Goal: Complete application form

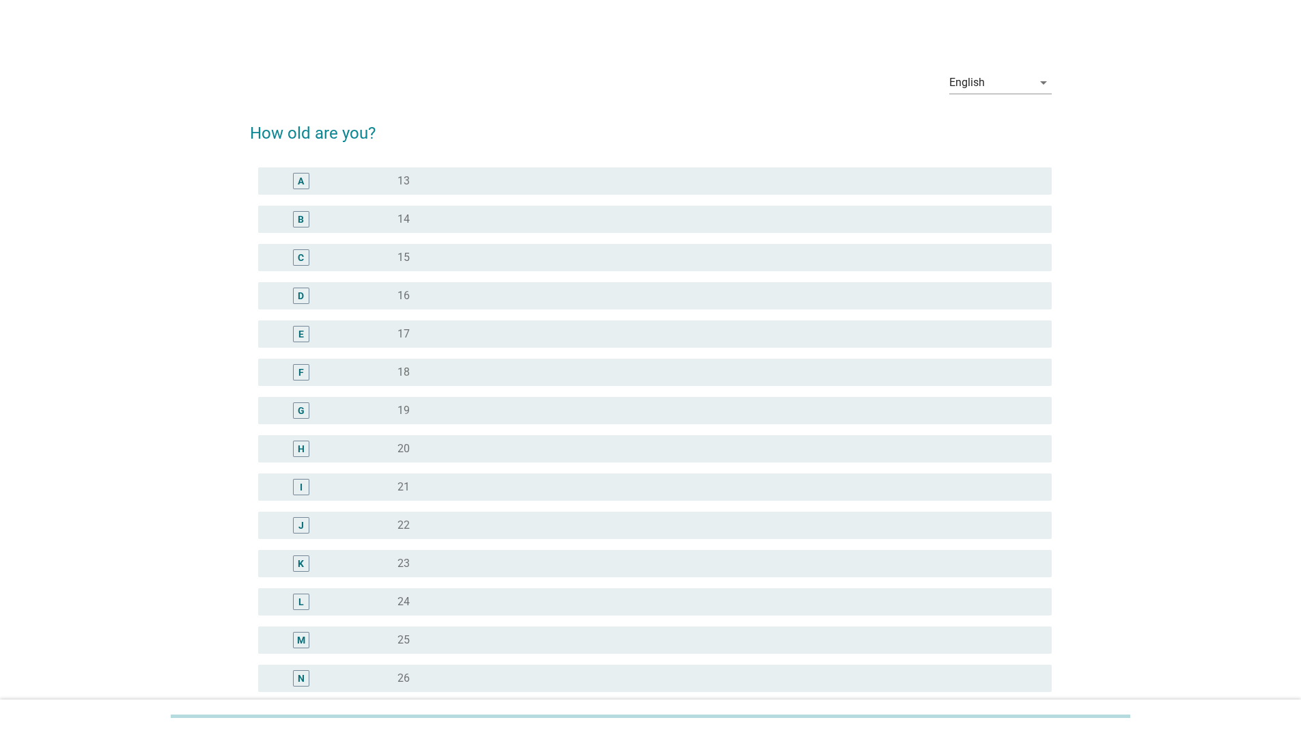
scroll to position [137, 0]
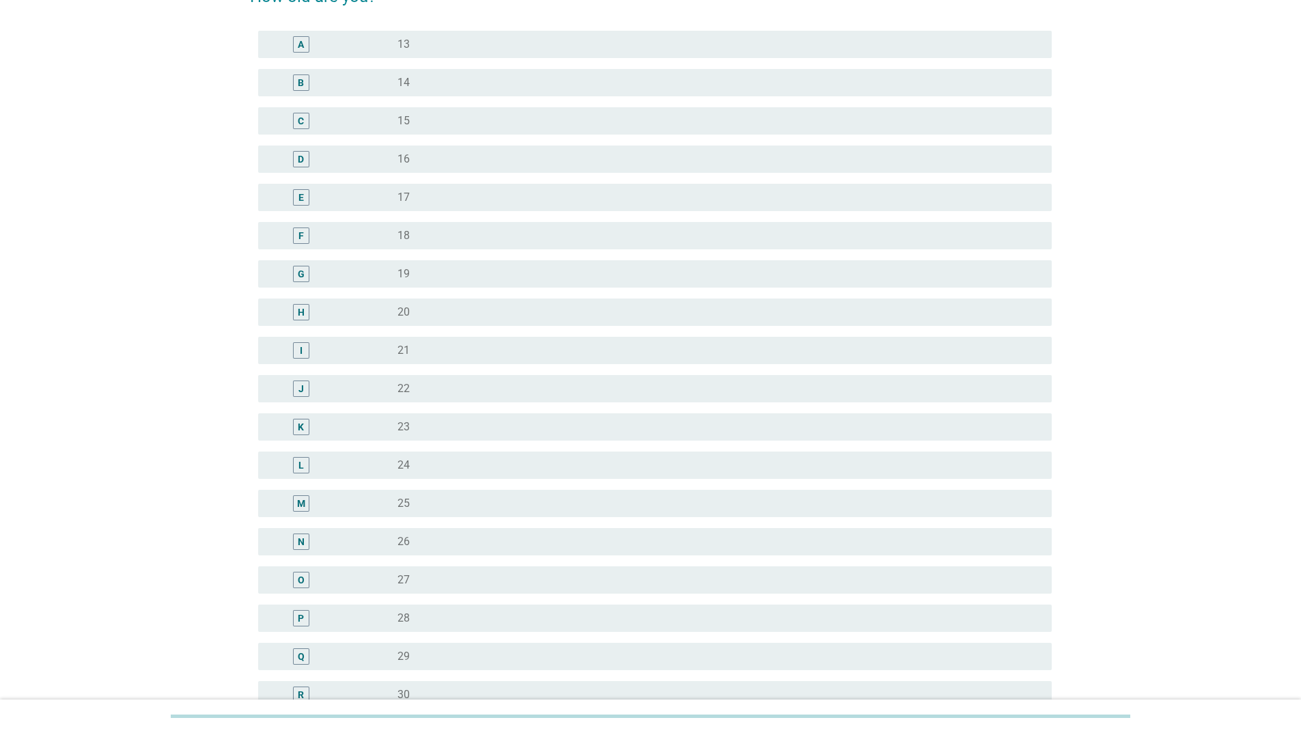
drag, startPoint x: 420, startPoint y: 654, endPoint x: 421, endPoint y: 647, distance: 7.5
click at [418, 654] on div "radio_button_unchecked 29" at bounding box center [713, 656] width 632 height 14
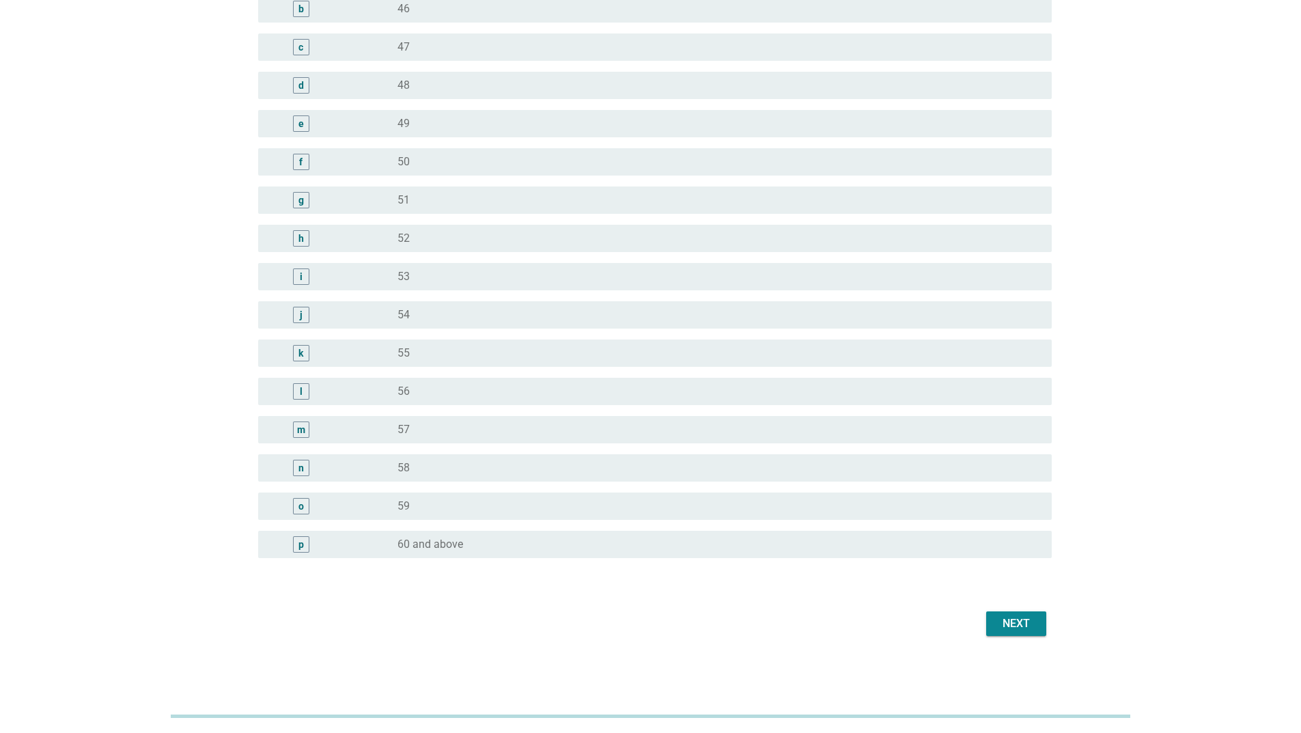
scroll to position [1435, 0]
click at [1028, 621] on div "Next" at bounding box center [1016, 623] width 38 height 16
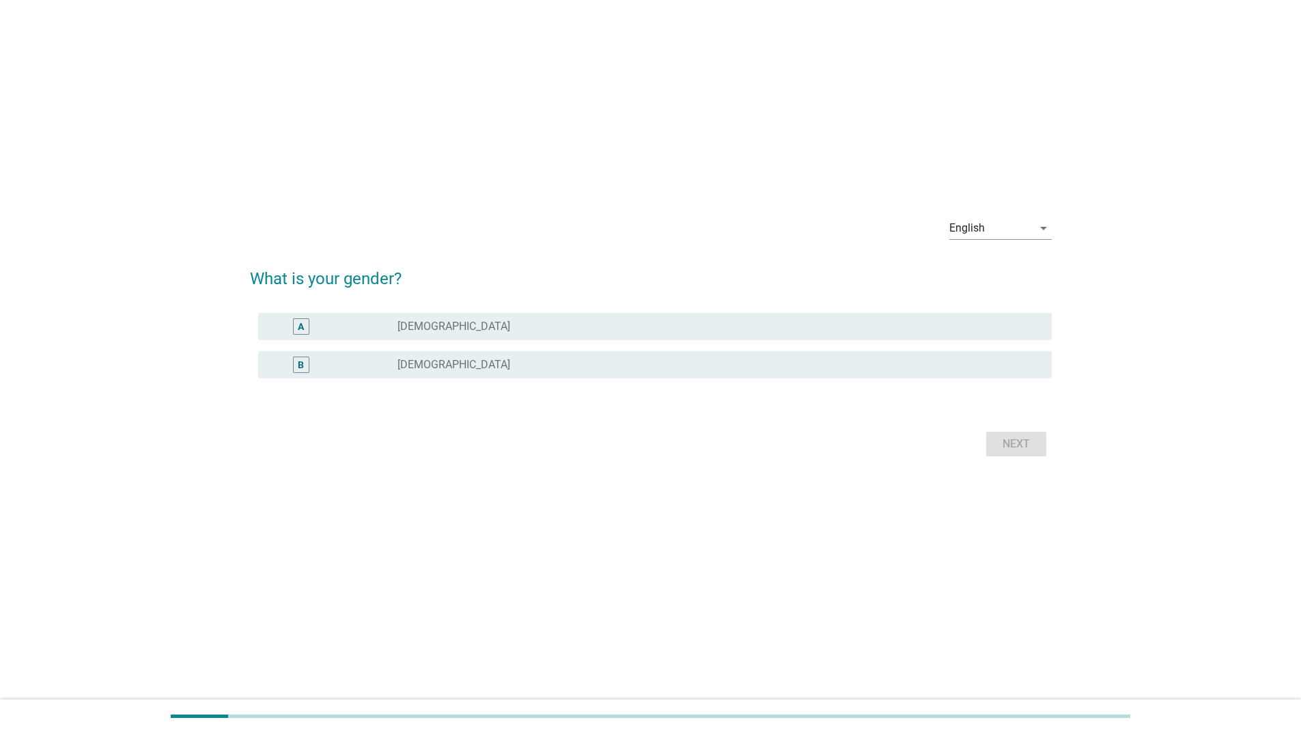
scroll to position [0, 0]
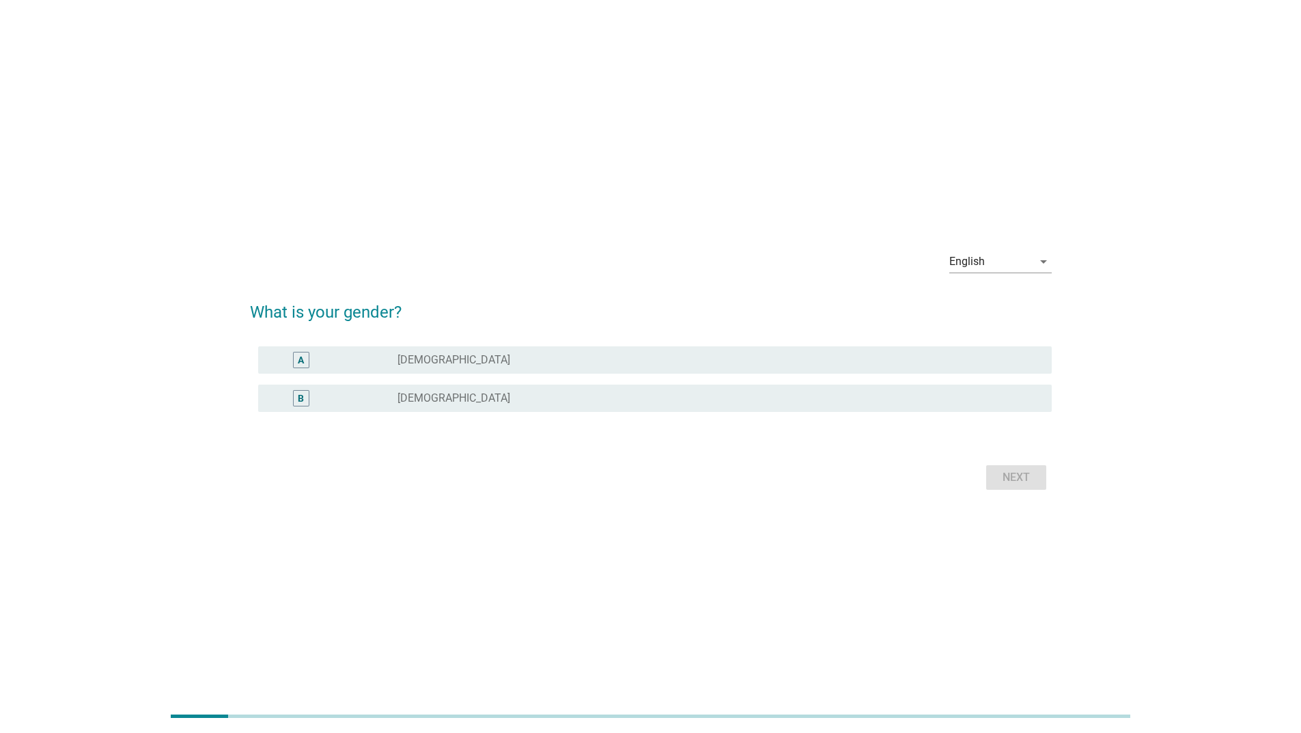
click at [494, 395] on div "radio_button_unchecked [DEMOGRAPHIC_DATA]" at bounding box center [713, 398] width 632 height 14
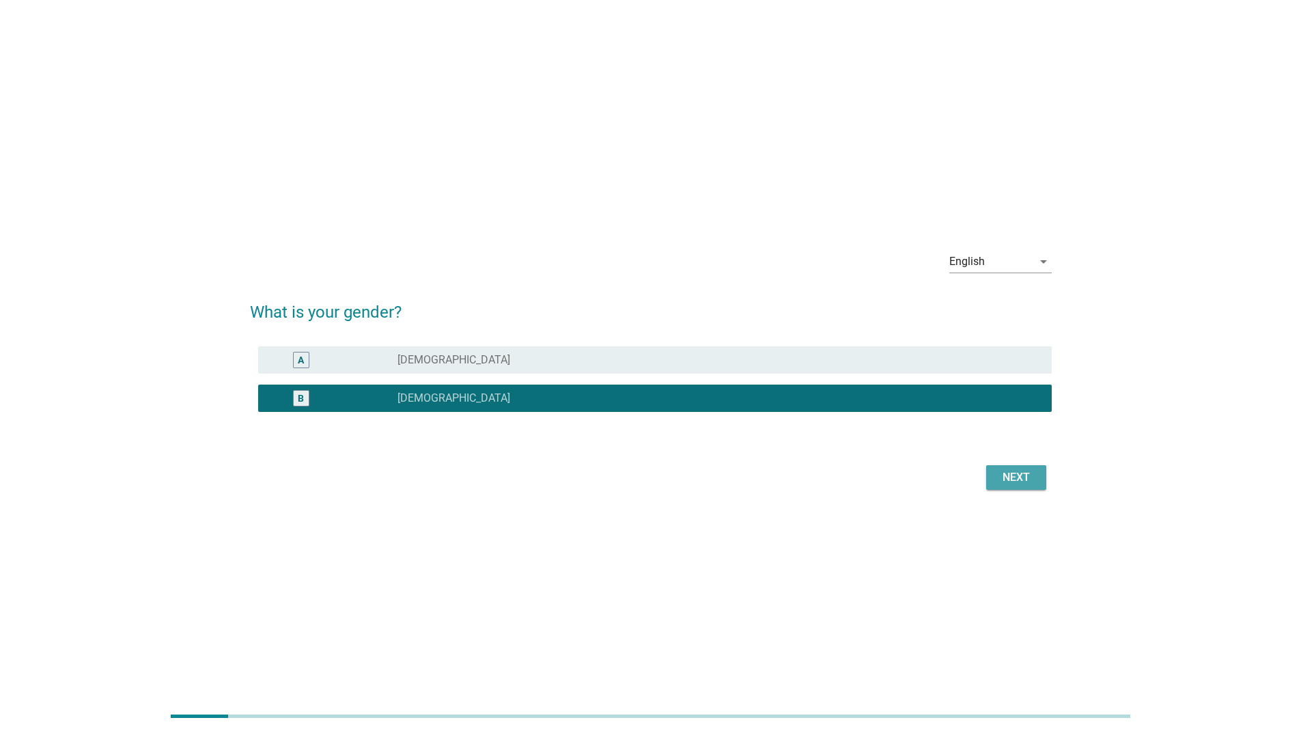
click at [1023, 476] on div "Next" at bounding box center [1016, 477] width 38 height 16
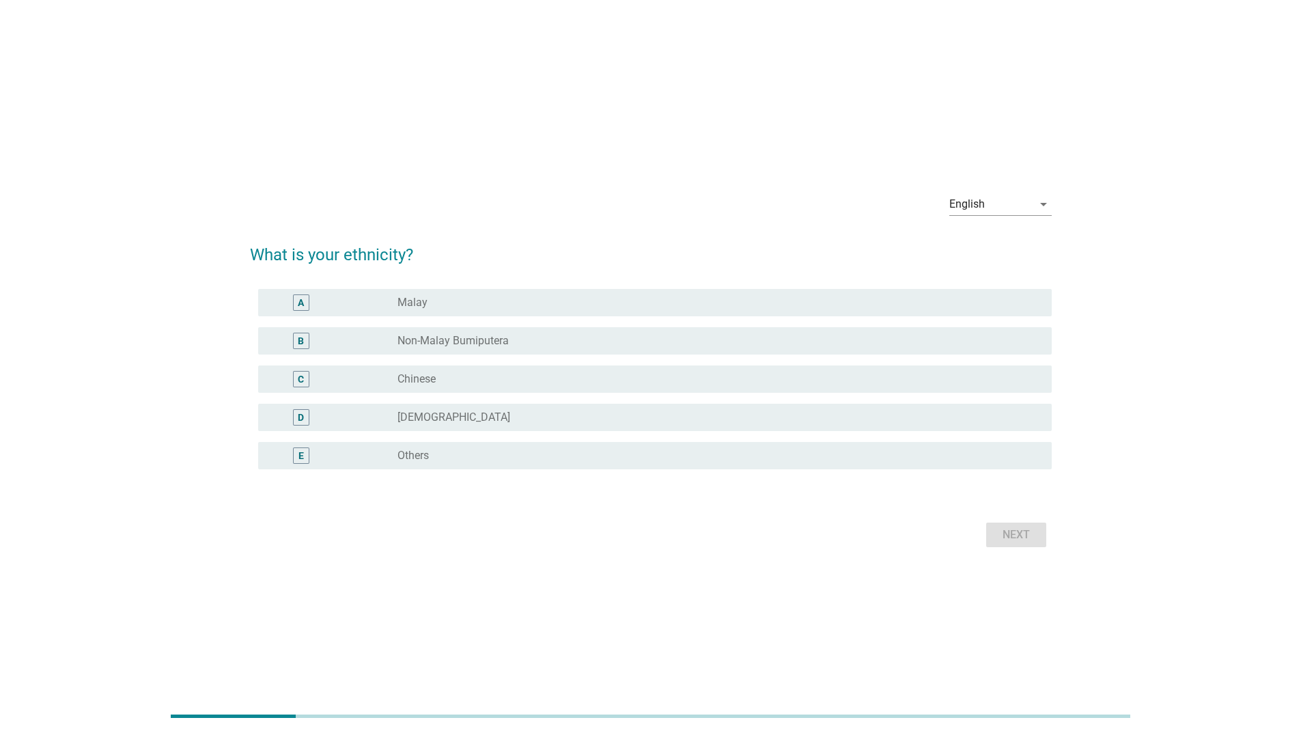
click at [443, 386] on div "radio_button_unchecked Chinese" at bounding box center [718, 379] width 643 height 16
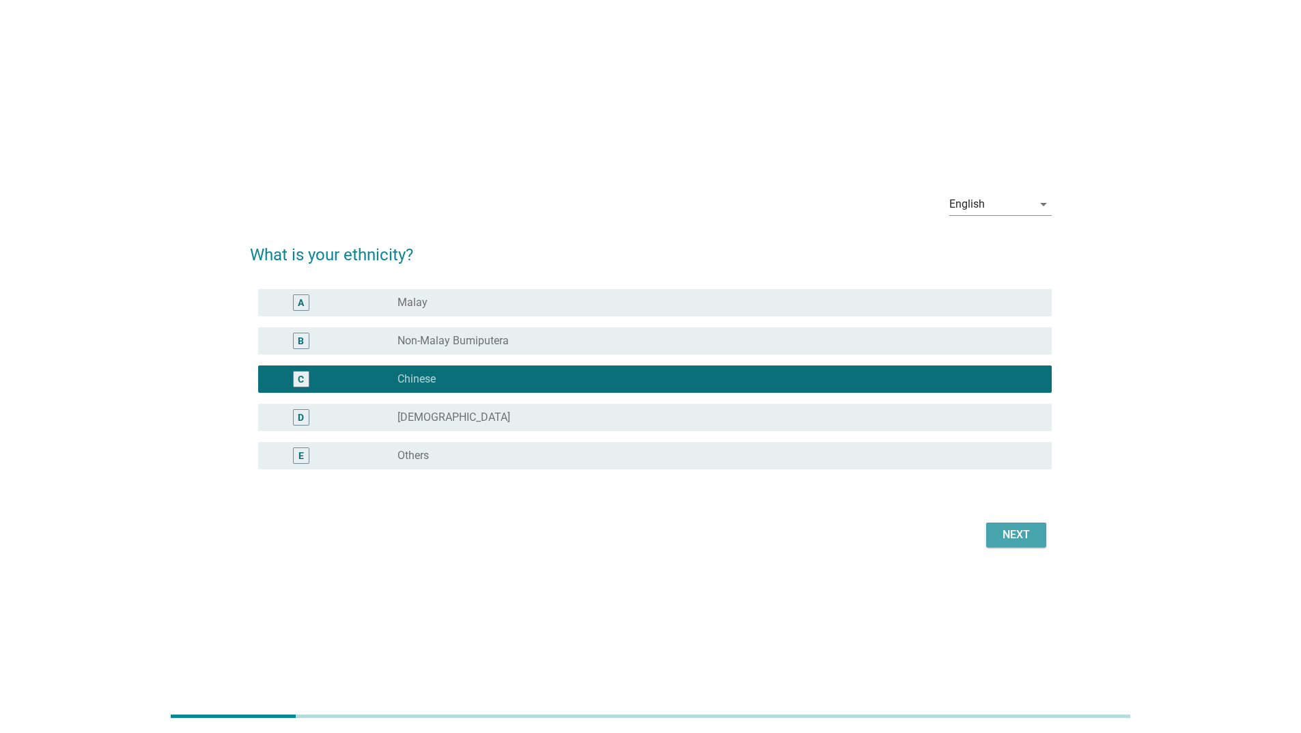
click at [1017, 541] on div "Next" at bounding box center [1016, 535] width 38 height 16
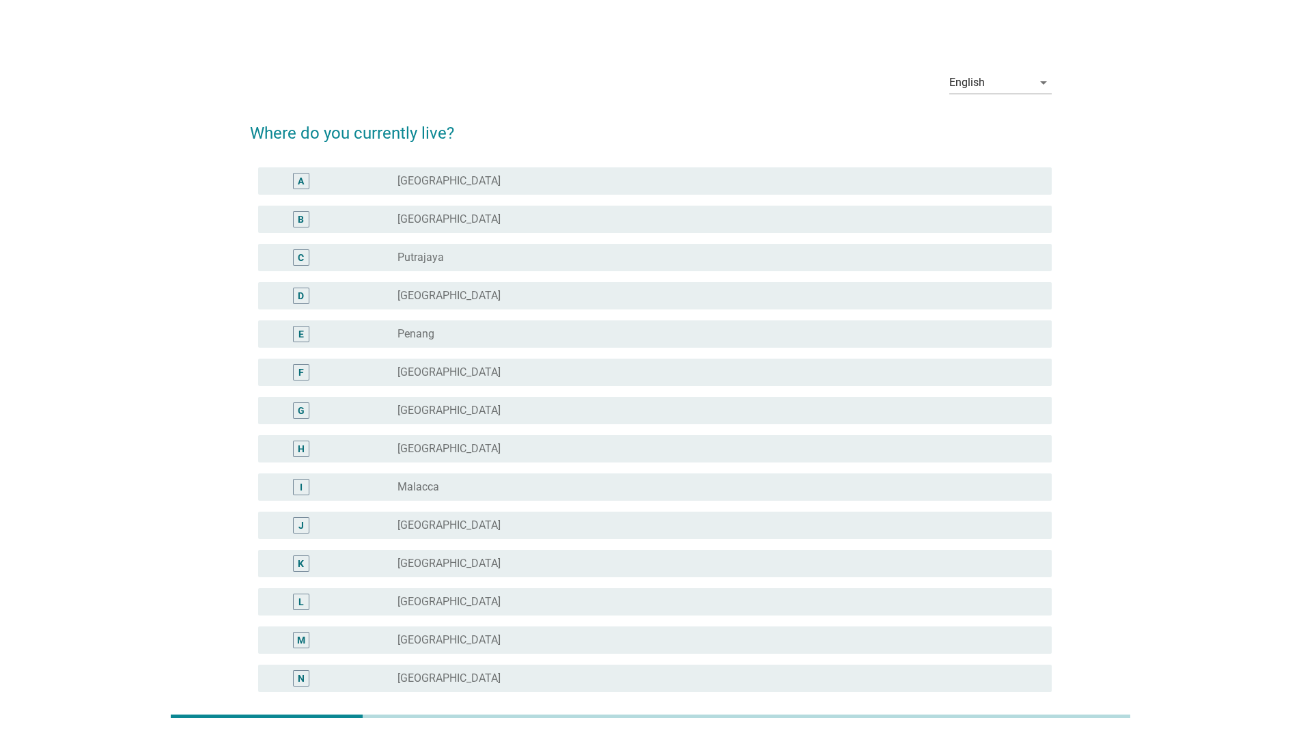
click at [578, 209] on div "B radio_button_unchecked [GEOGRAPHIC_DATA]" at bounding box center [655, 219] width 794 height 27
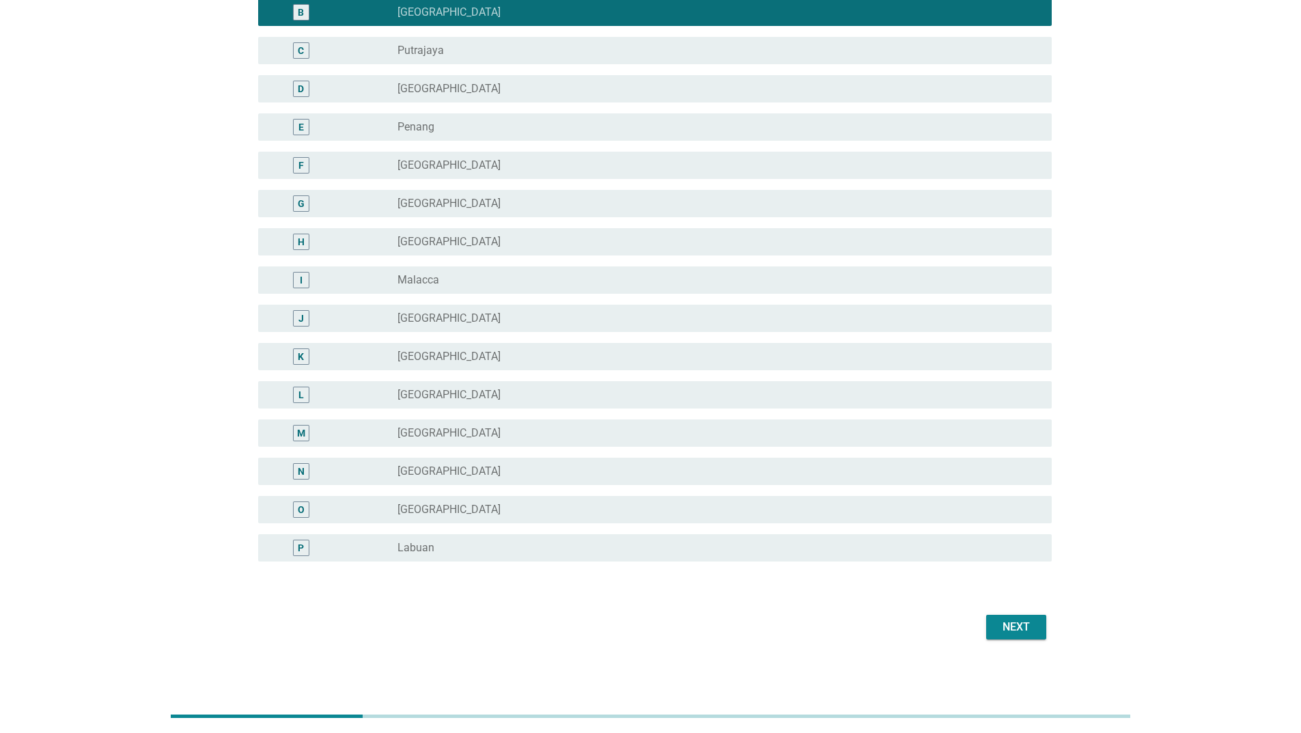
scroll to position [211, 0]
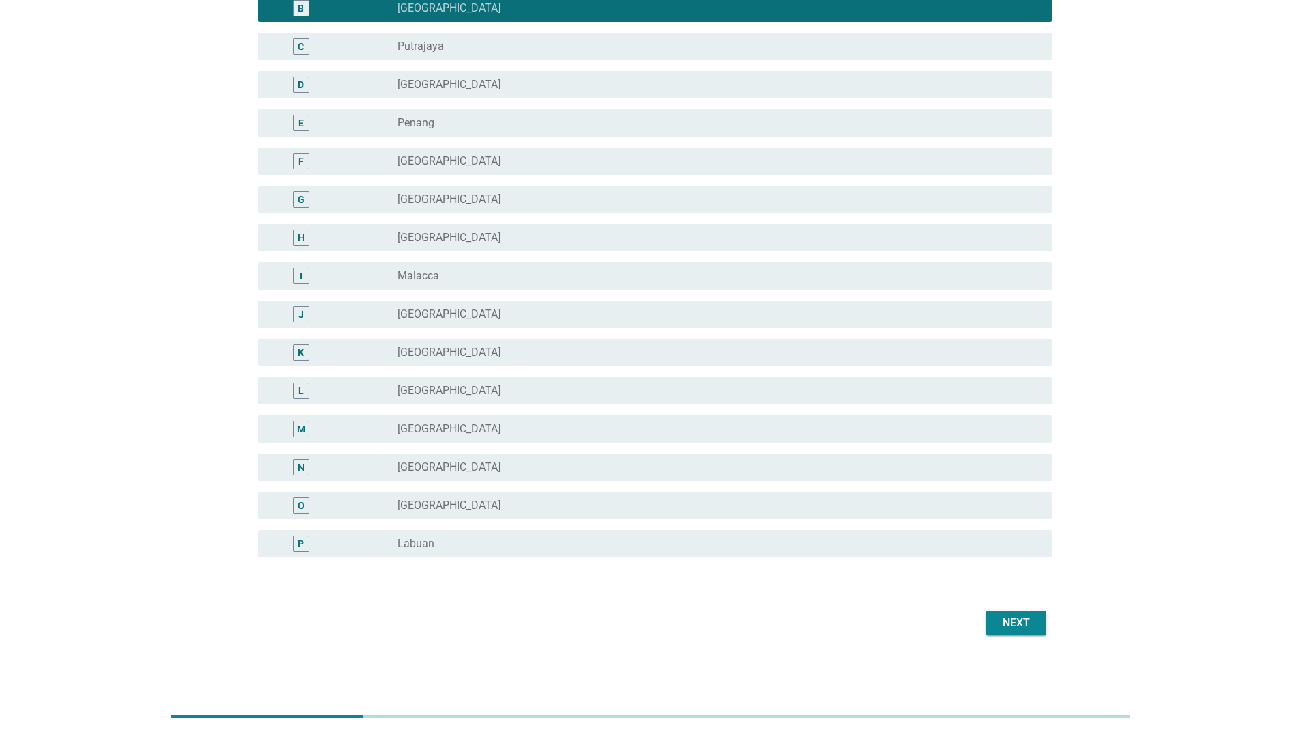
click at [995, 624] on button "Next" at bounding box center [1016, 623] width 60 height 25
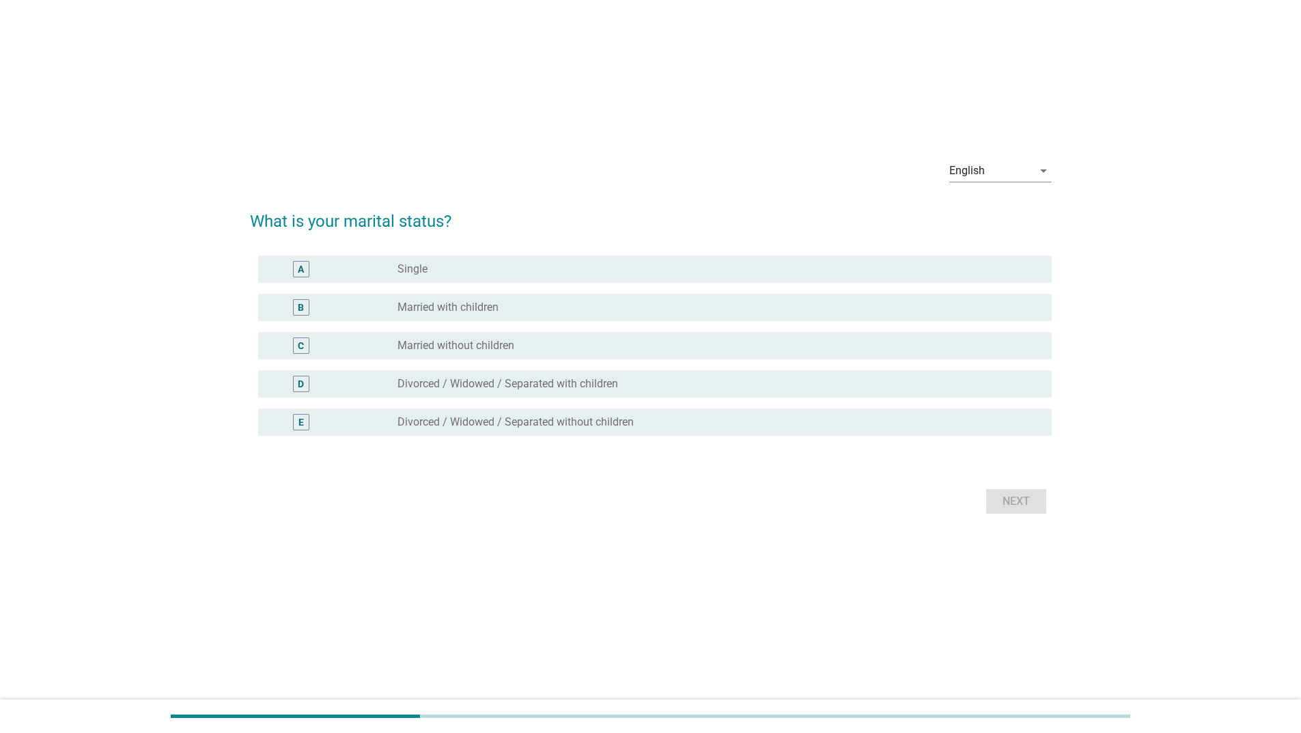
scroll to position [0, 0]
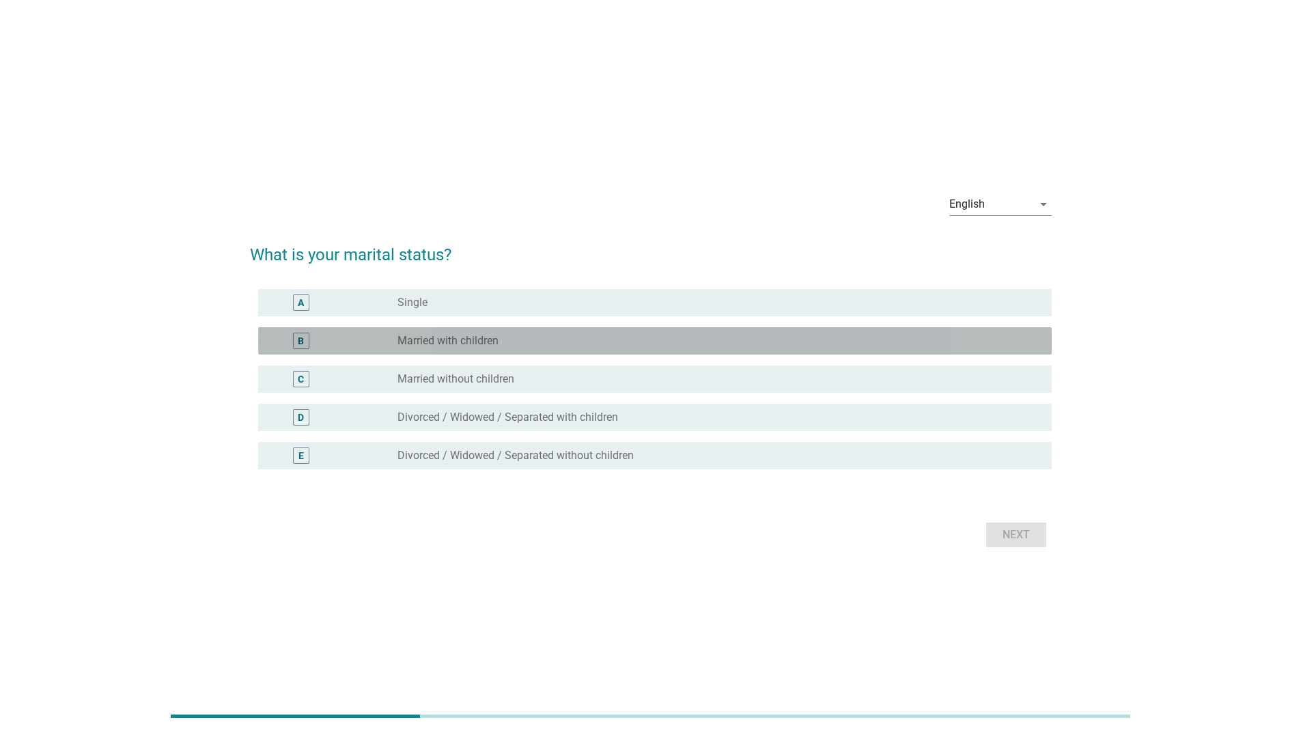
click at [474, 346] on label "Married with children" at bounding box center [447, 341] width 101 height 14
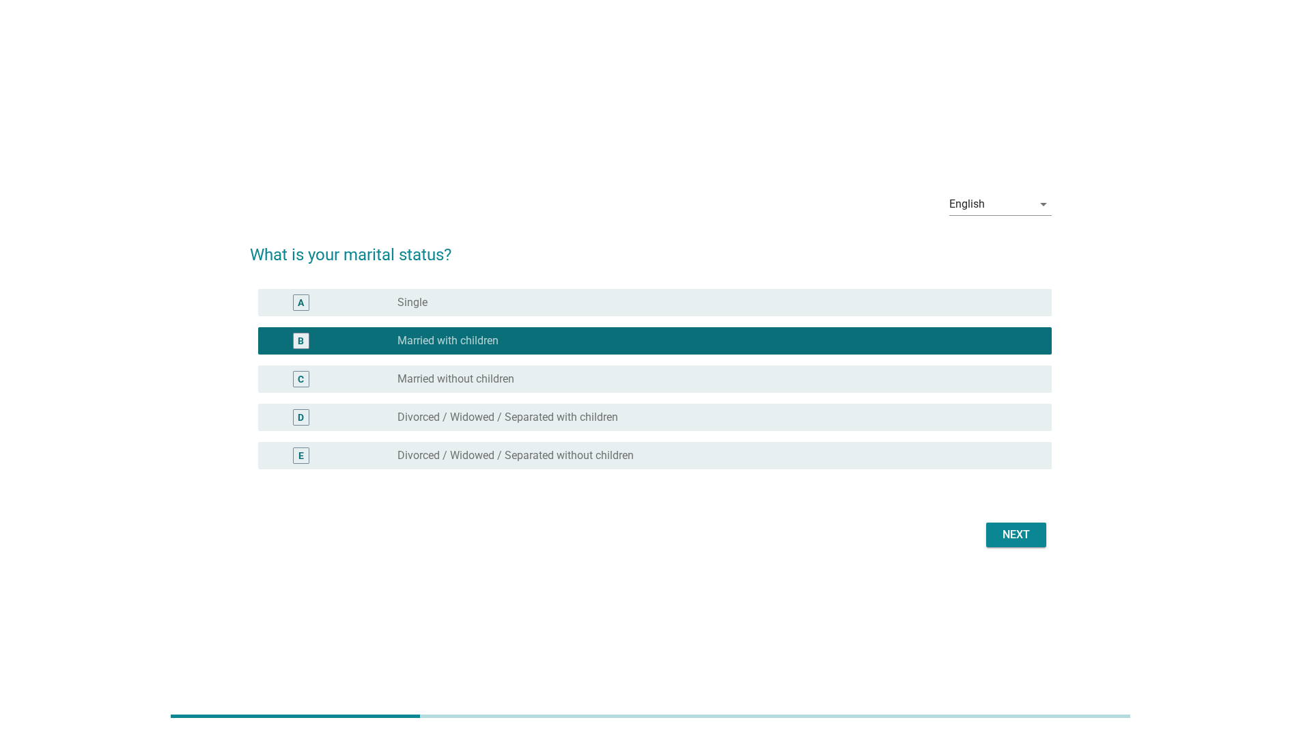
click at [990, 533] on button "Next" at bounding box center [1016, 534] width 60 height 25
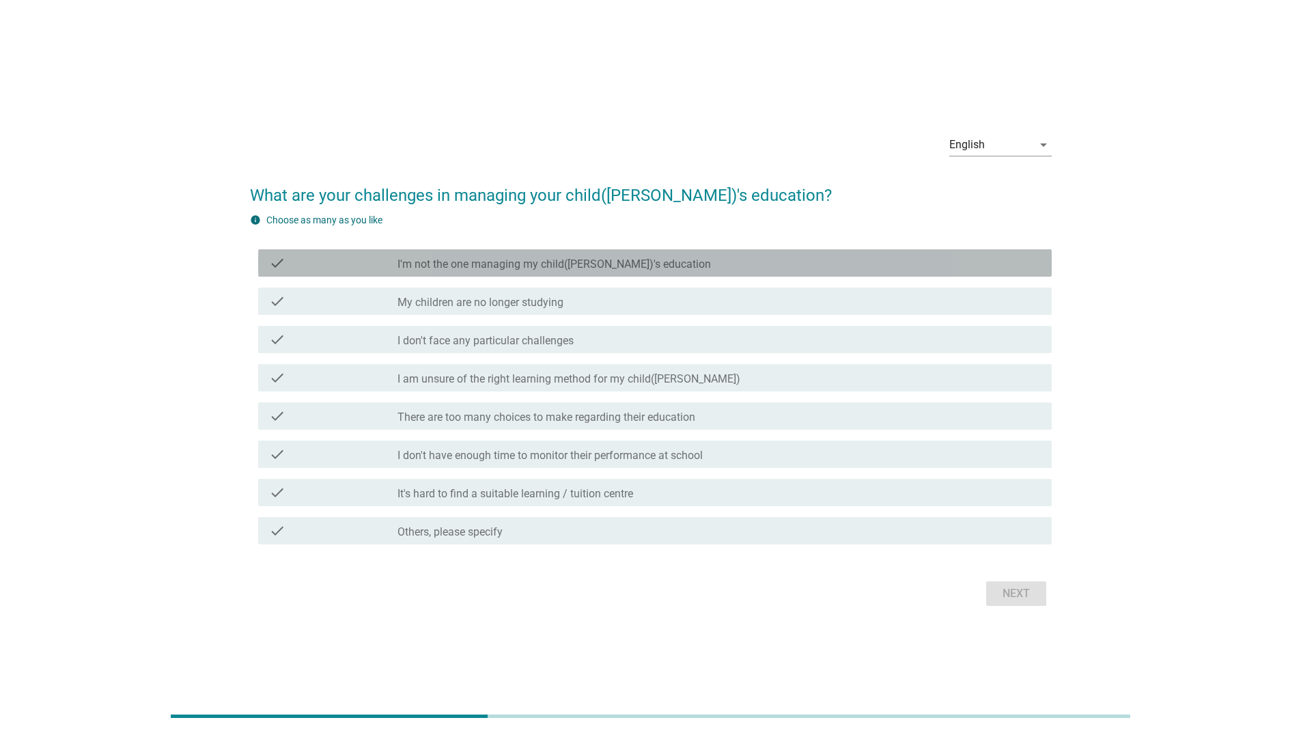
click at [447, 264] on label "I'm not the one managing my child([PERSON_NAME])'s education" at bounding box center [553, 264] width 313 height 14
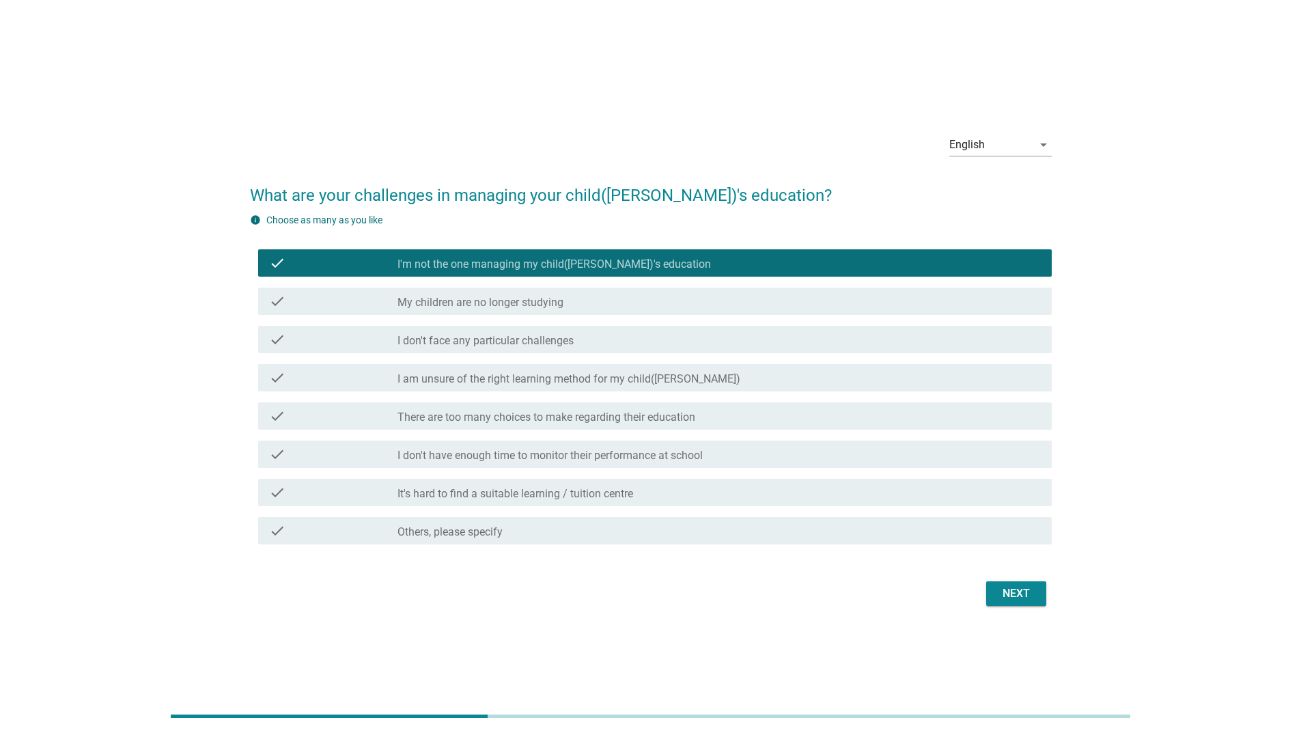
click at [564, 379] on label "I am unsure of the right learning method for my child([PERSON_NAME])" at bounding box center [568, 379] width 343 height 14
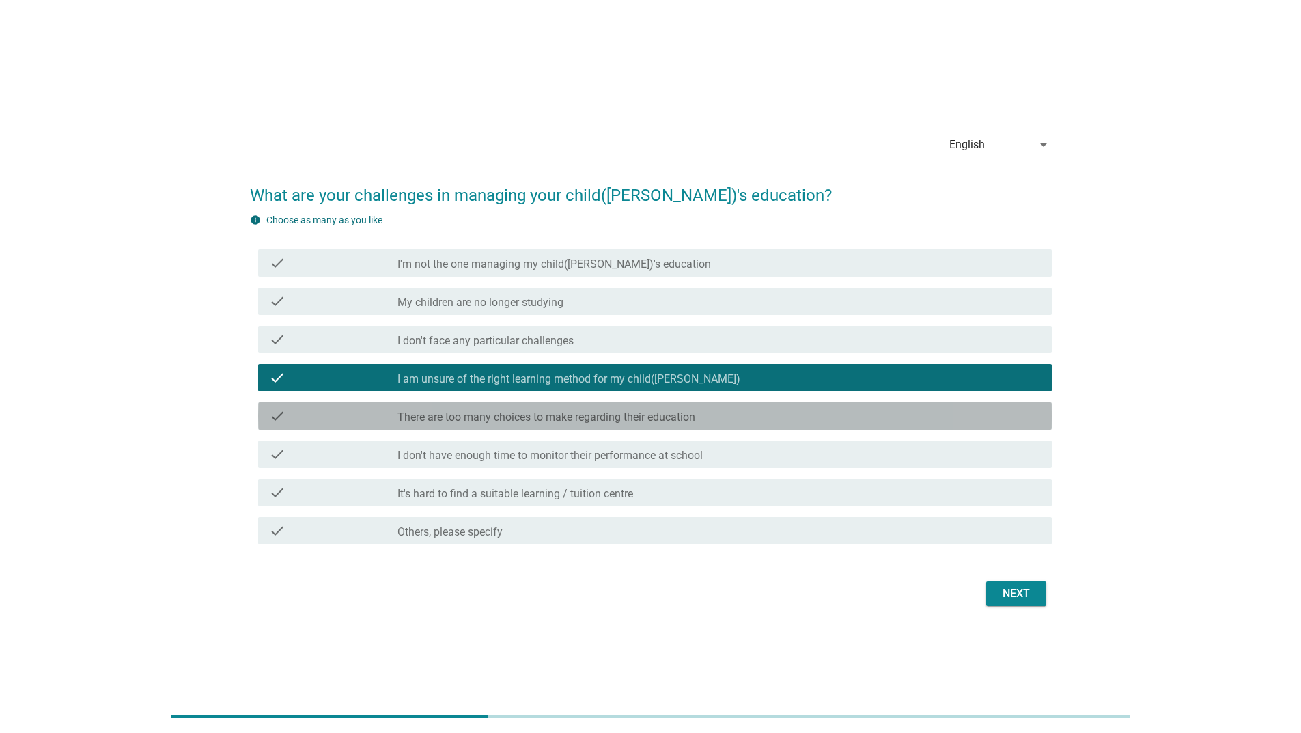
click at [588, 423] on label "There are too many choices to make regarding their education" at bounding box center [546, 417] width 298 height 14
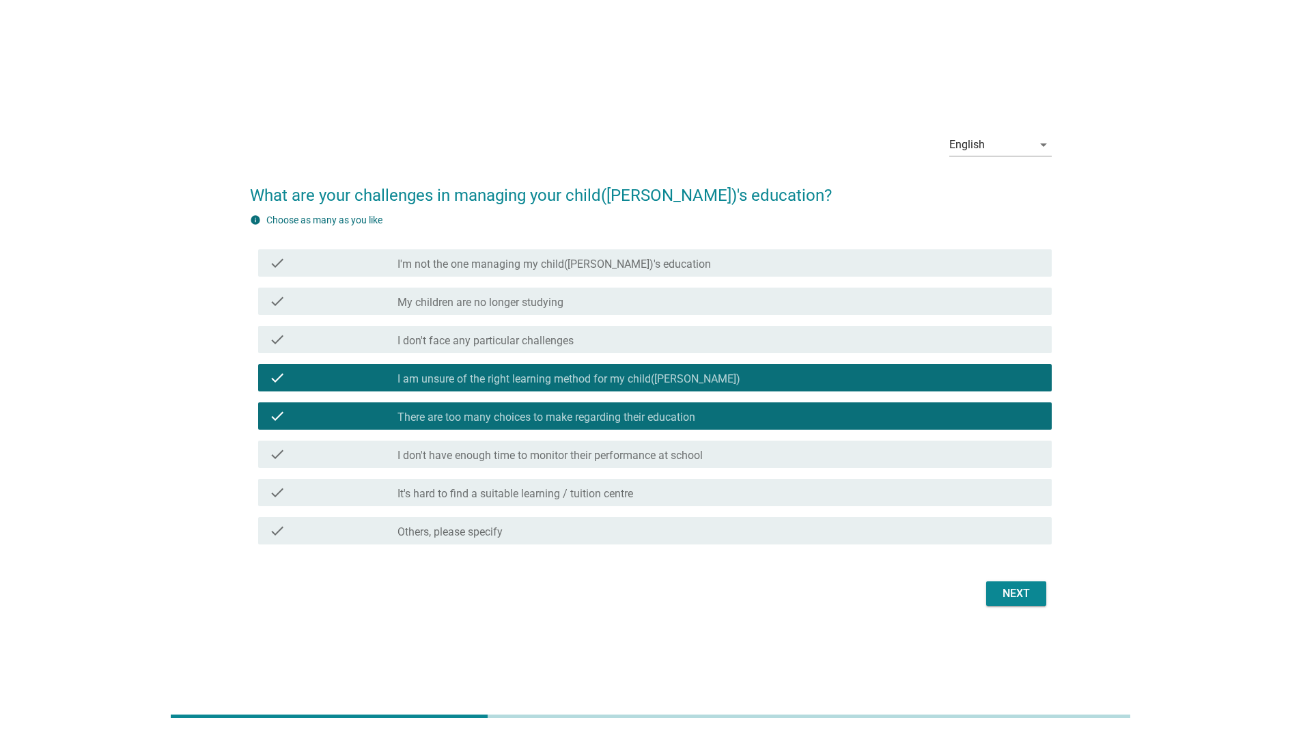
click at [841, 504] on div "check check_box_outline_blank It's hard to find a suitable learning / tuition c…" at bounding box center [655, 492] width 794 height 27
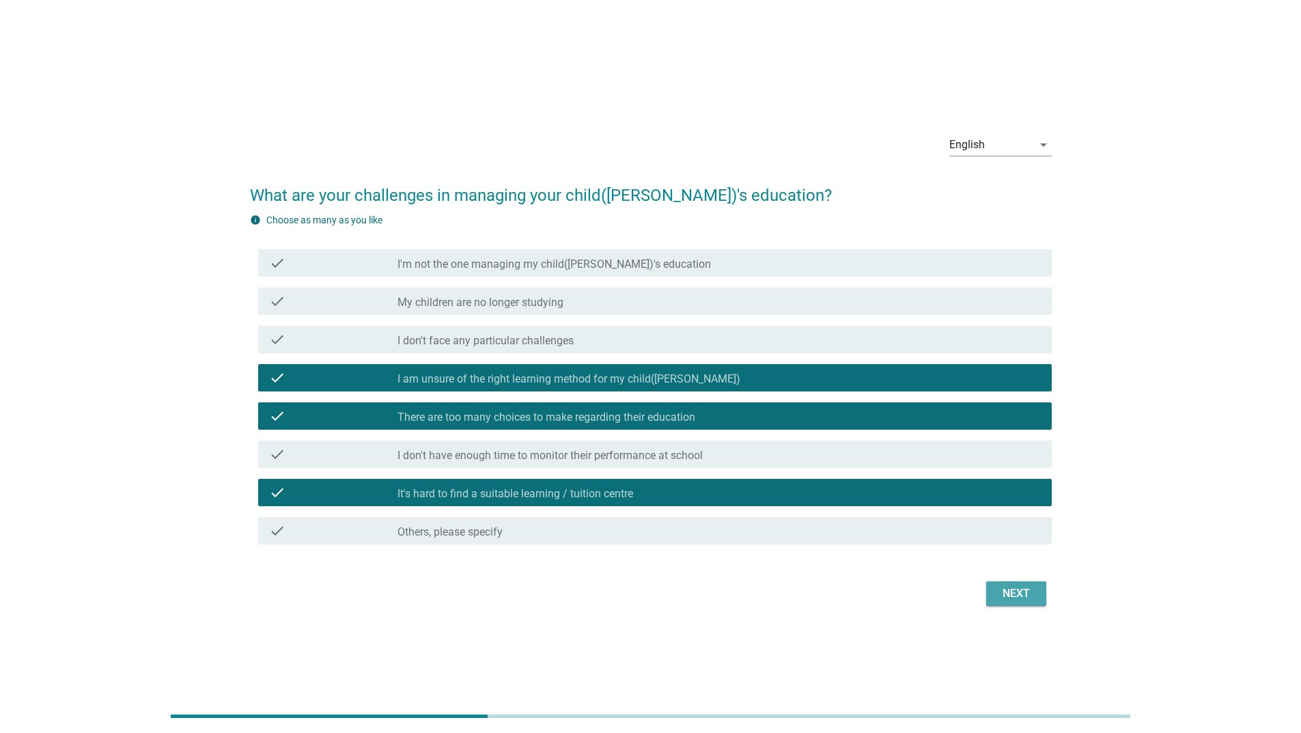
click at [1031, 590] on div "Next" at bounding box center [1016, 593] width 38 height 16
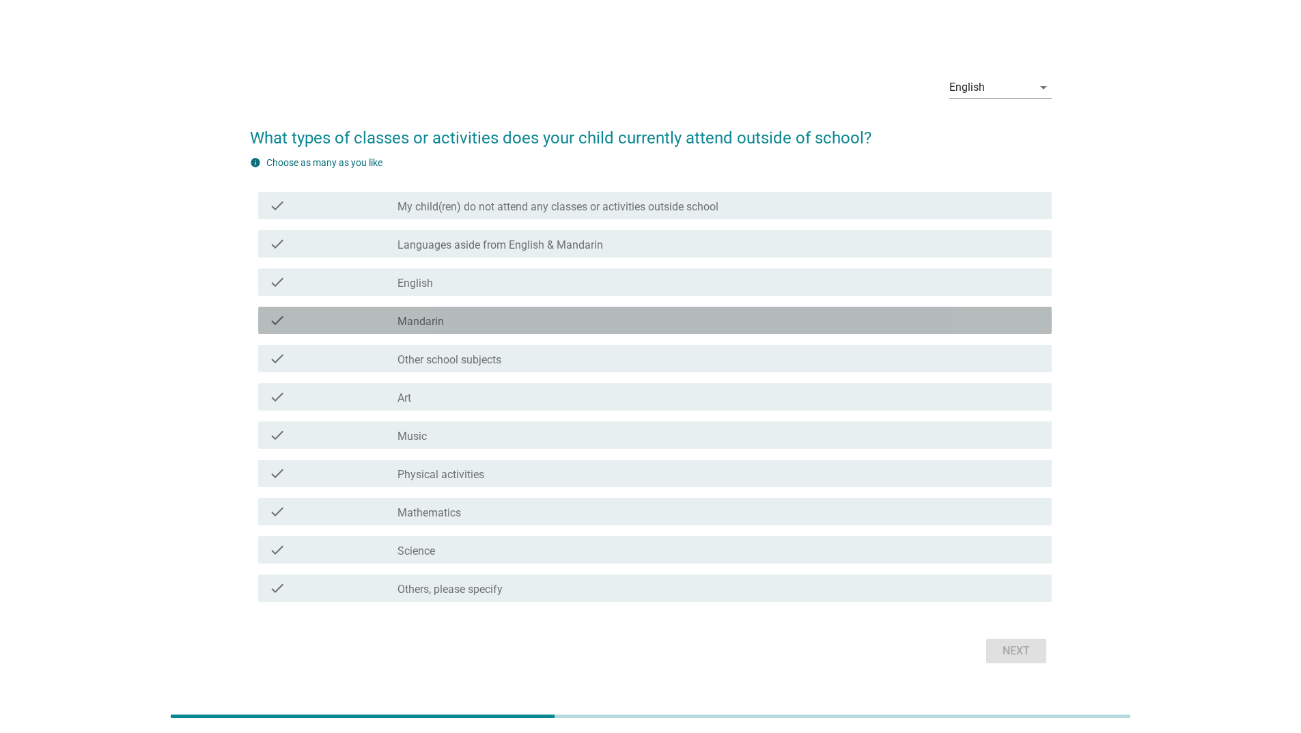
click at [459, 322] on div "check_box_outline_blank Mandarin" at bounding box center [718, 320] width 643 height 16
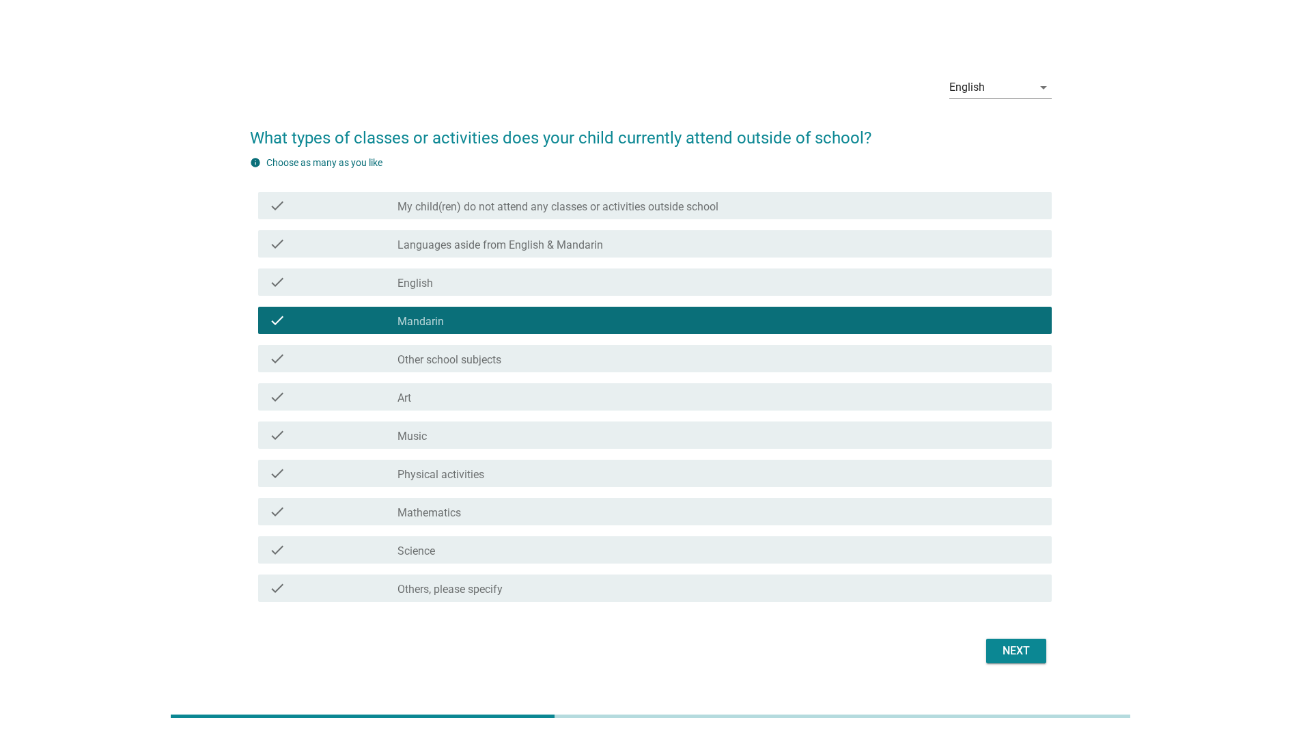
click at [443, 285] on div "check_box_outline_blank English" at bounding box center [718, 282] width 643 height 16
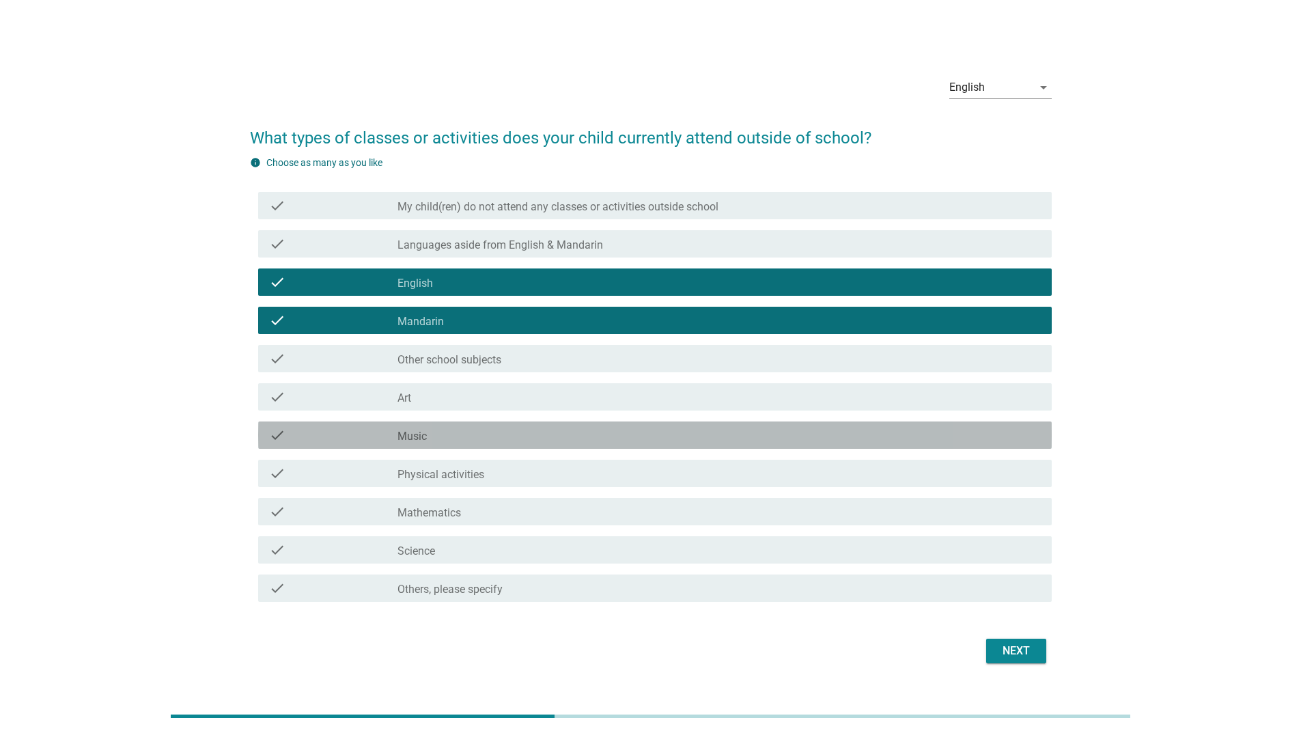
click at [471, 439] on div "check_box_outline_blank Music" at bounding box center [718, 435] width 643 height 16
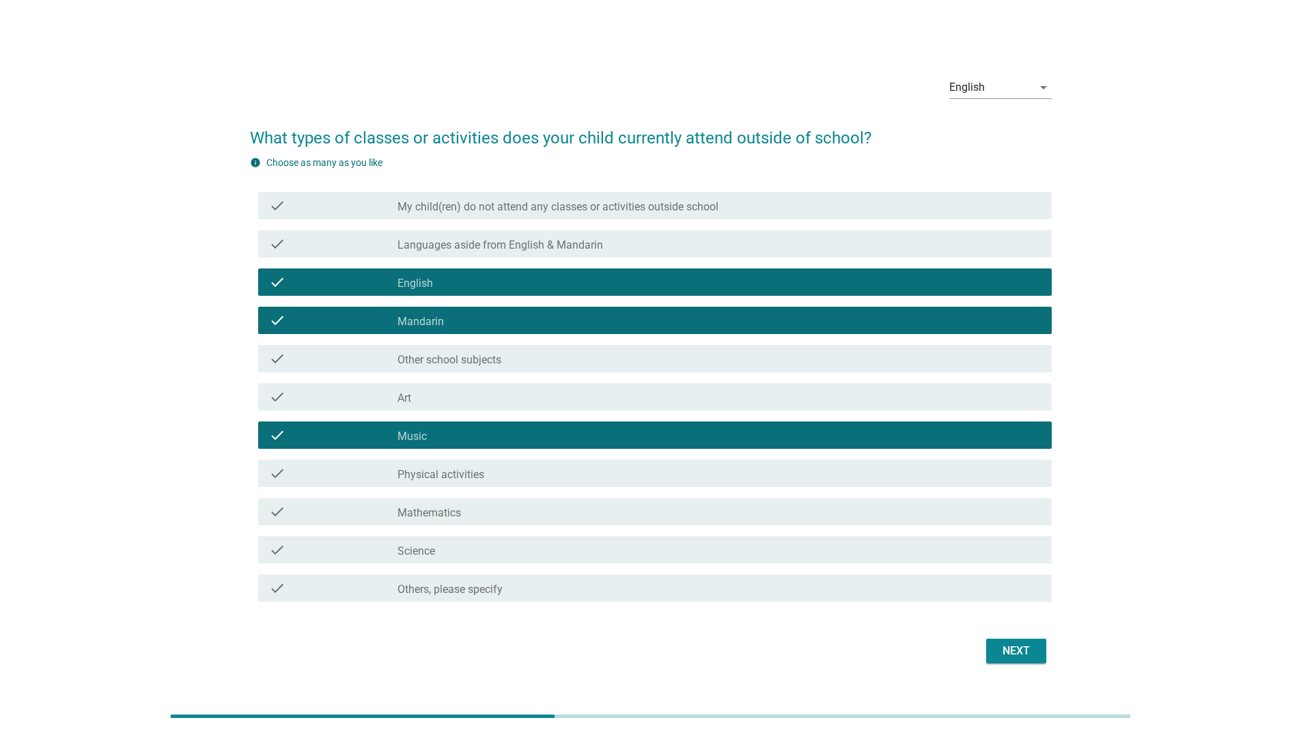
click at [481, 518] on div "check_box_outline_blank Mathematics" at bounding box center [718, 511] width 643 height 16
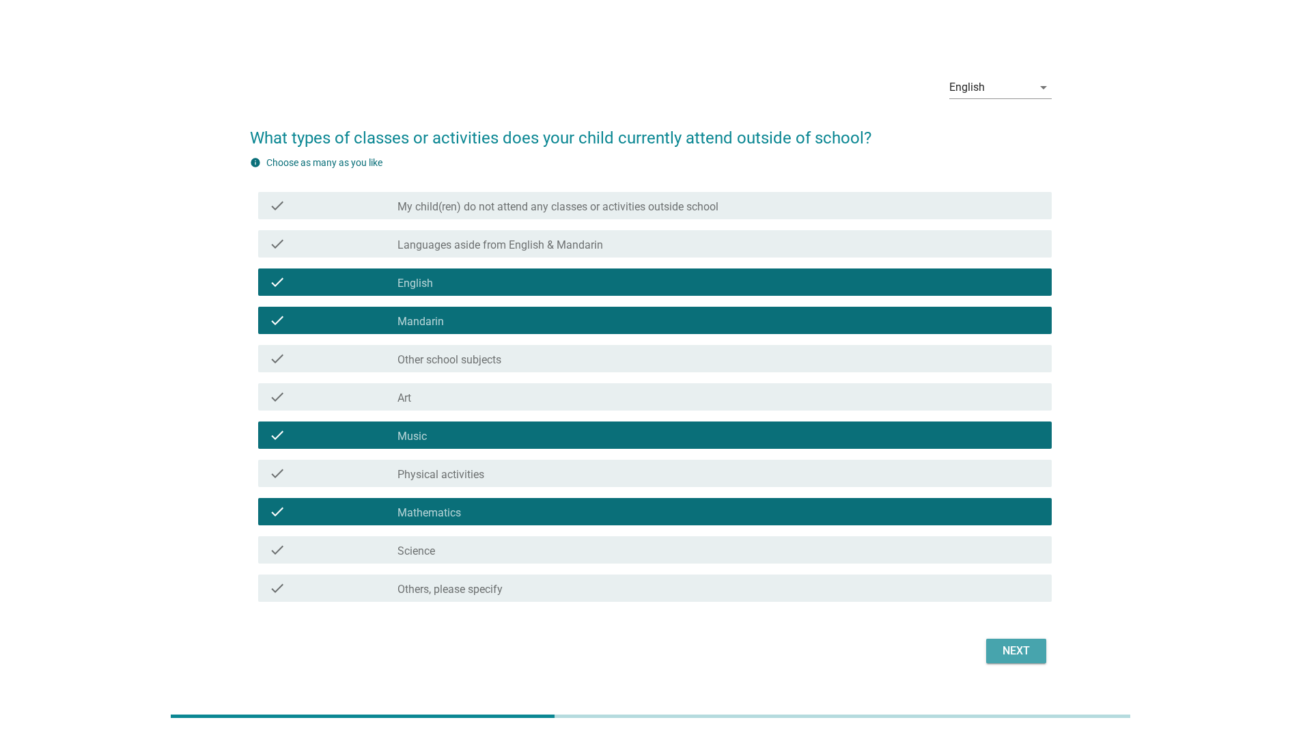
click at [1020, 651] on div "Next" at bounding box center [1016, 651] width 38 height 16
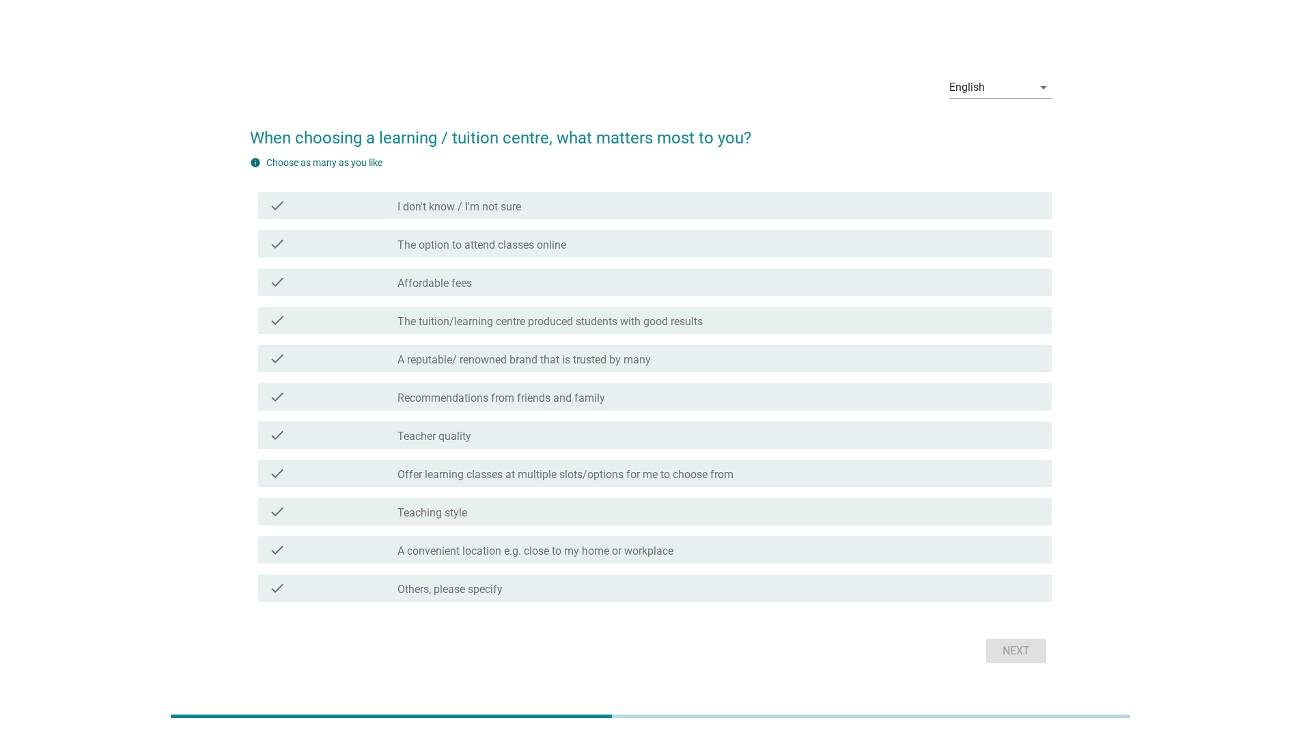
click at [488, 282] on div "check_box_outline_blank Affordable fees" at bounding box center [718, 282] width 643 height 16
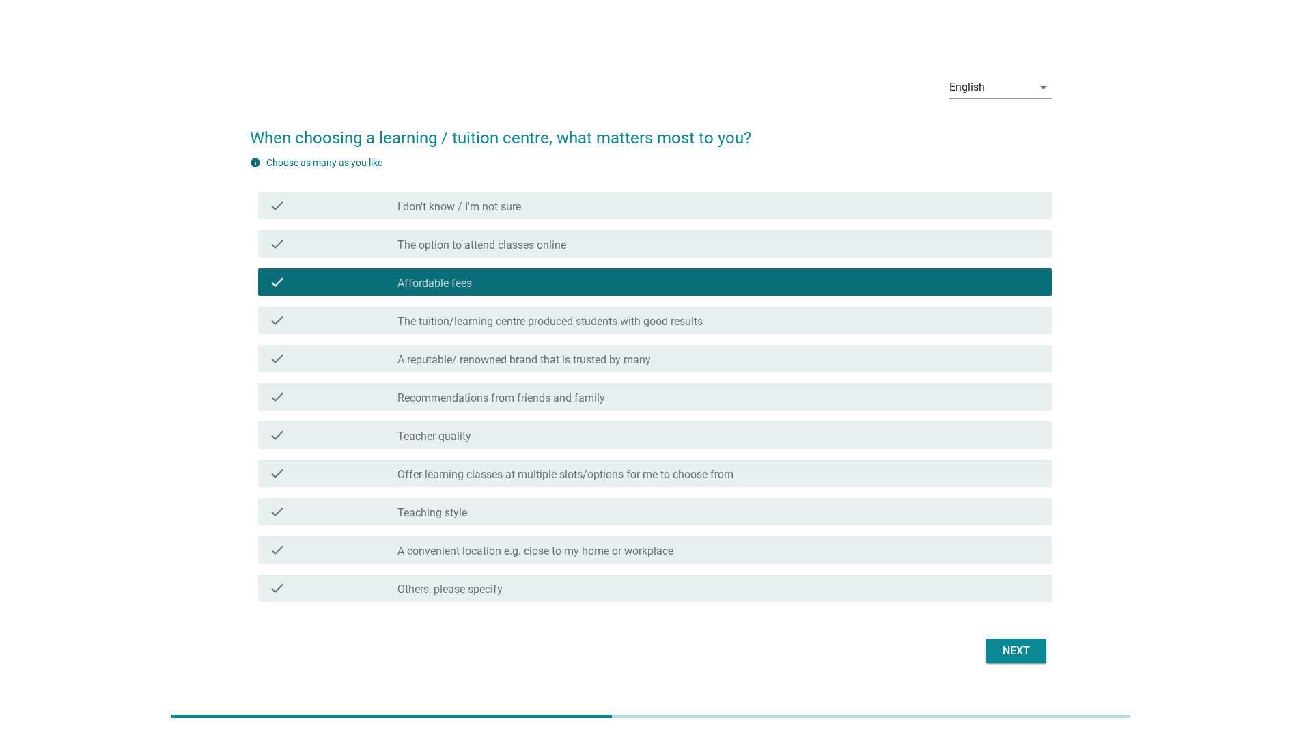
click at [509, 400] on label "Recommendations from friends and family" at bounding box center [501, 398] width 208 height 14
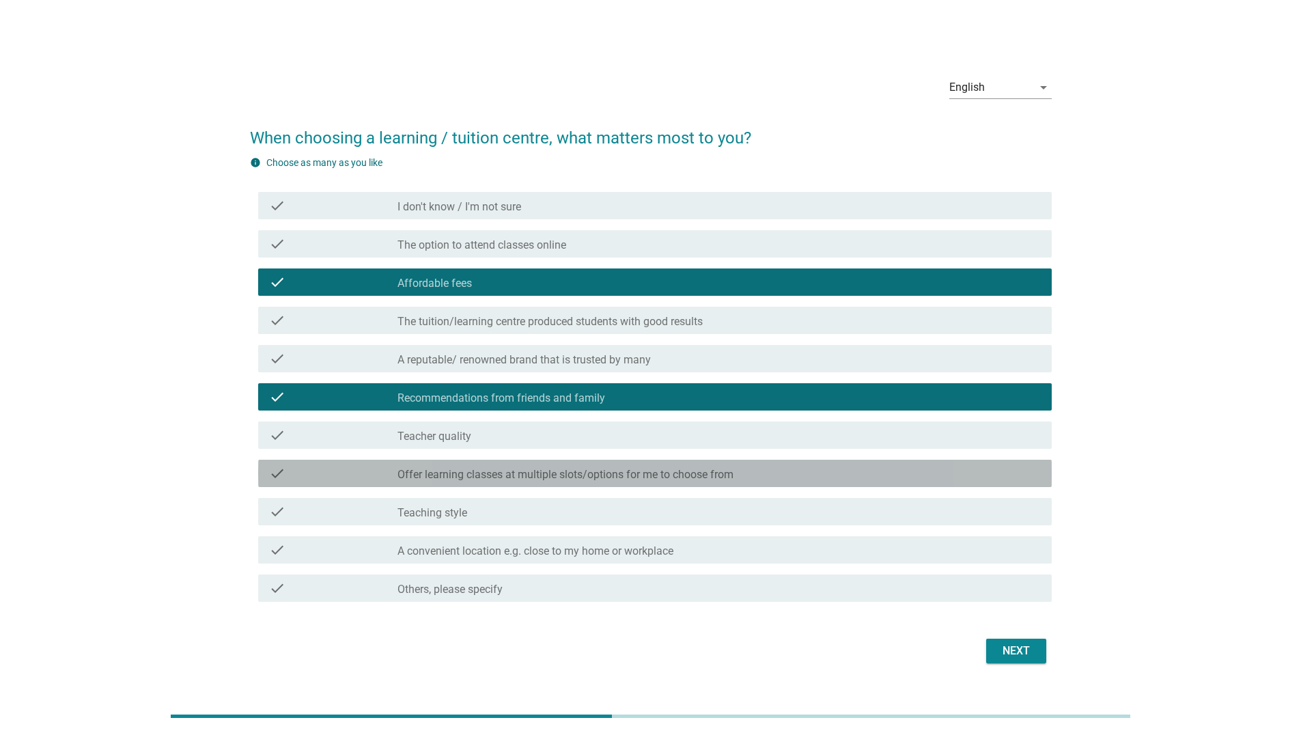
click at [515, 479] on label "Offer learning classes at multiple slots/options for me to choose from" at bounding box center [565, 475] width 336 height 14
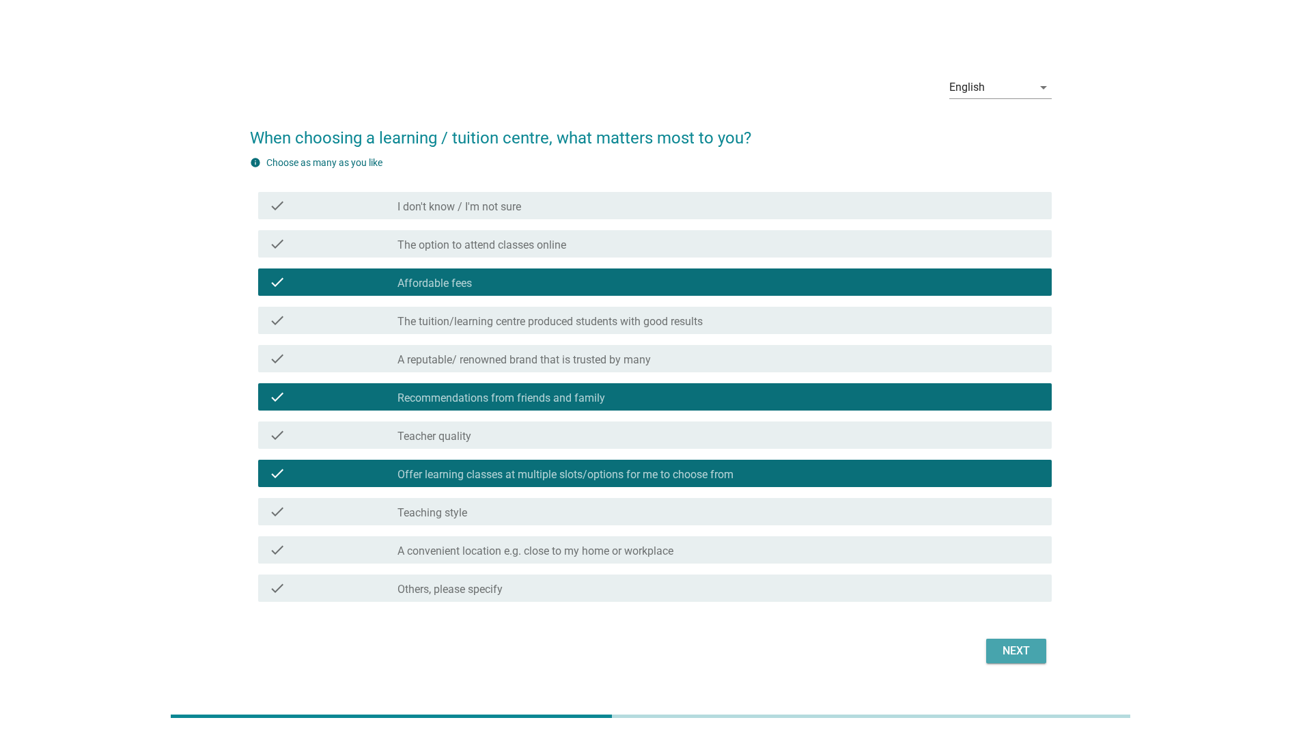
click at [1008, 653] on div "Next" at bounding box center [1016, 651] width 38 height 16
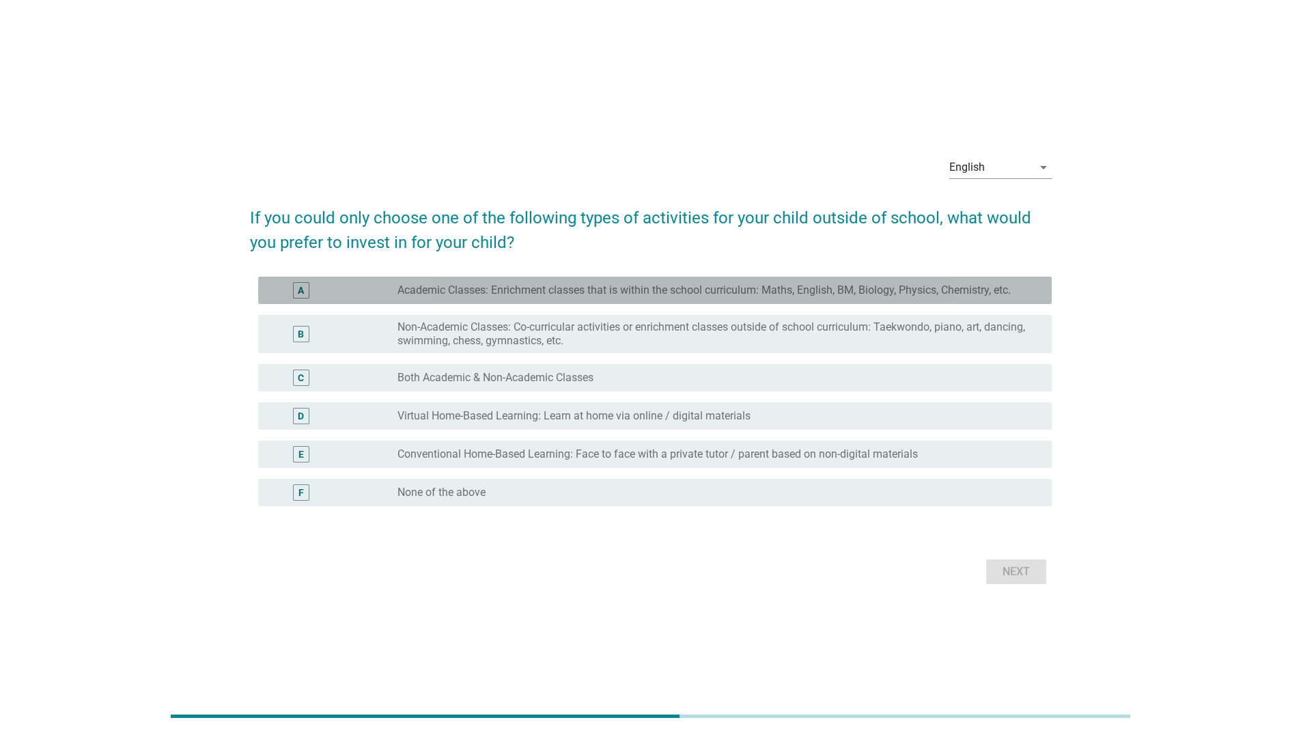
click at [469, 300] on div "A radio_button_unchecked Academic Classes: Enrichment classes that is within th…" at bounding box center [655, 290] width 794 height 27
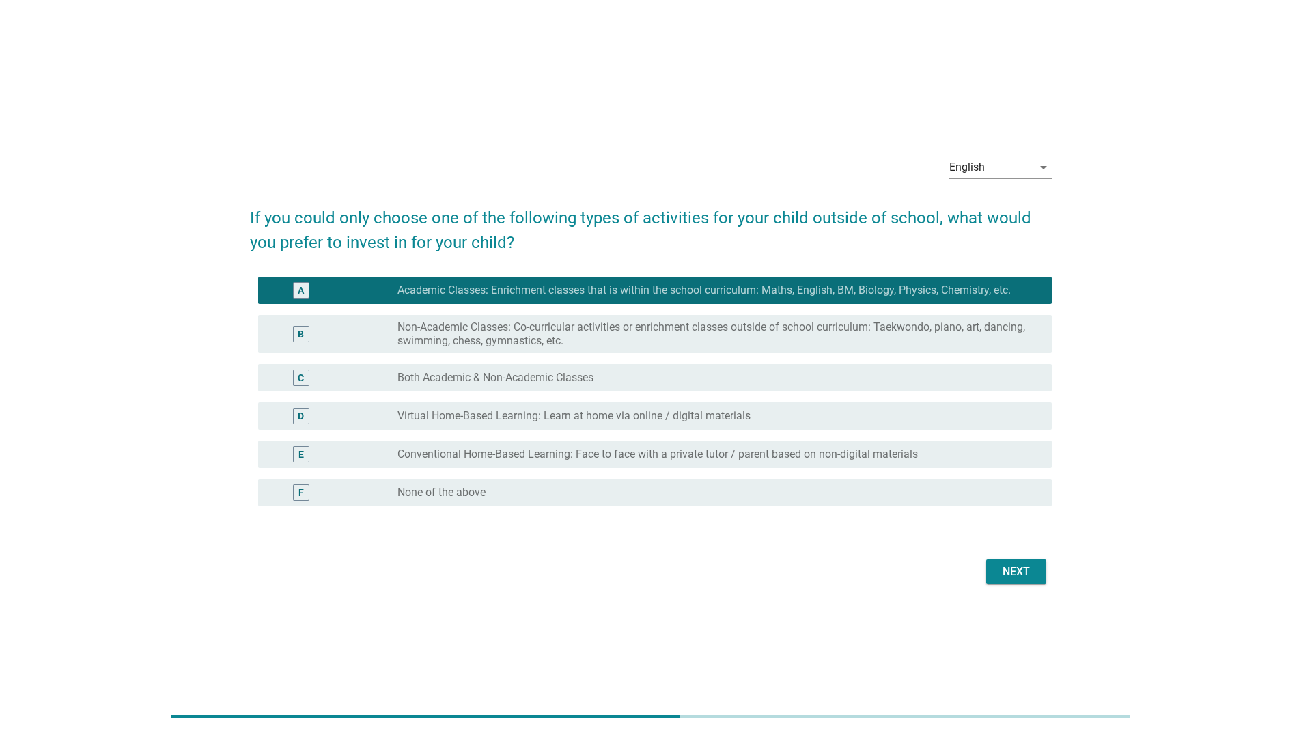
drag, startPoint x: 481, startPoint y: 390, endPoint x: 484, endPoint y: 447, distance: 56.7
click at [481, 391] on div "C radio_button_unchecked Both Academic & Non-Academic Classes" at bounding box center [655, 377] width 794 height 27
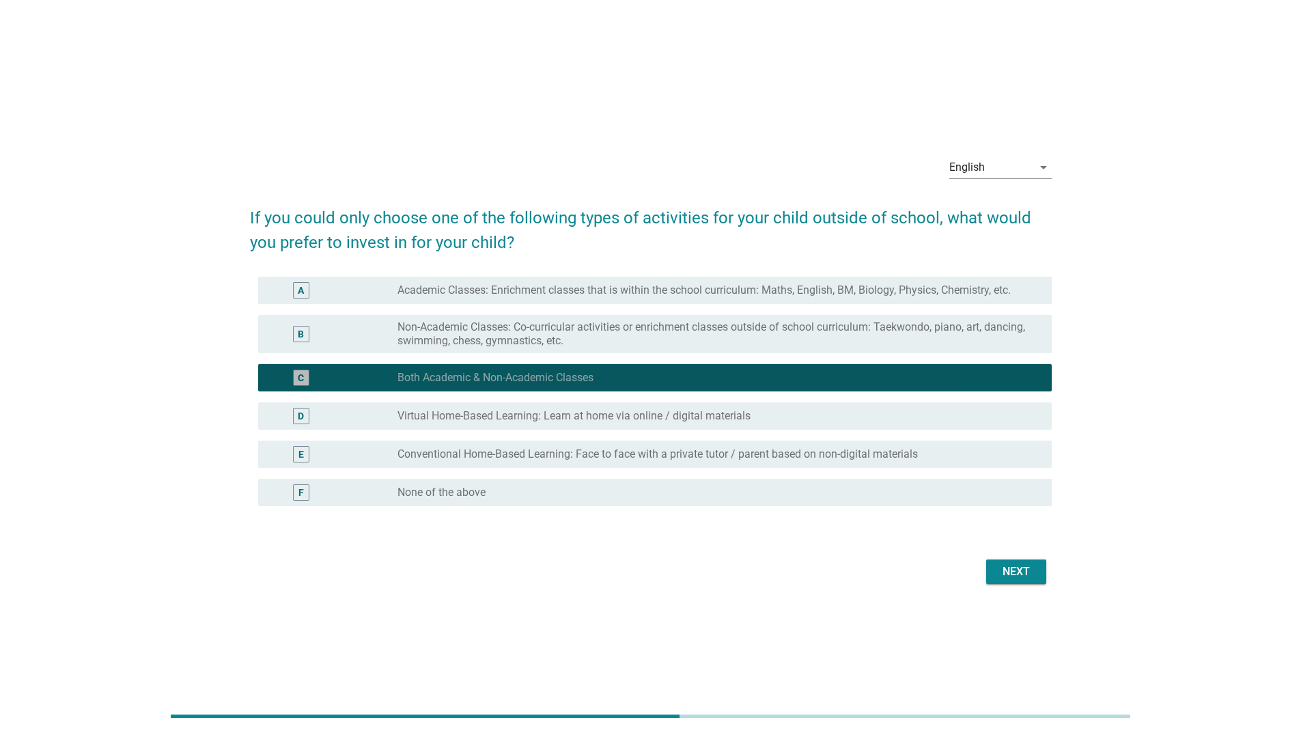
click at [484, 450] on label "Conventional Home-Based Learning: Face to face with a private tutor / parent ba…" at bounding box center [657, 454] width 520 height 14
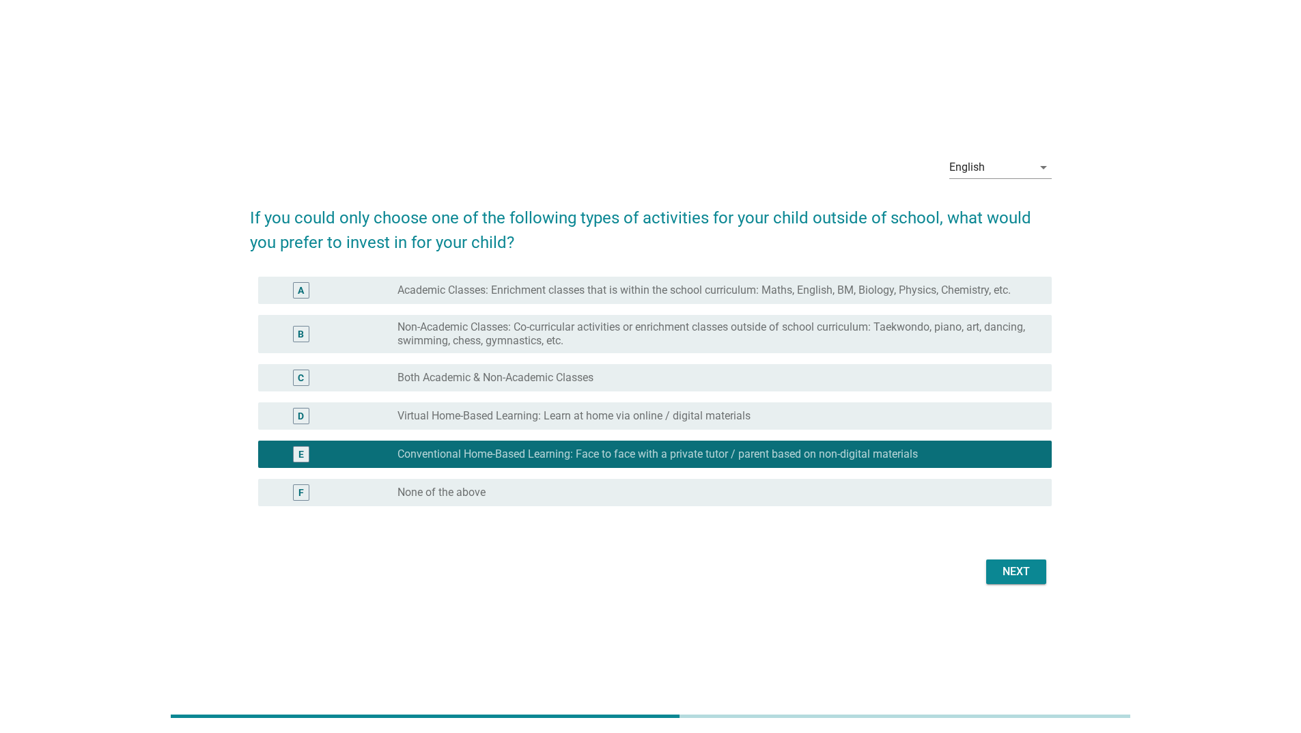
click at [1000, 576] on div "Next" at bounding box center [1016, 571] width 38 height 16
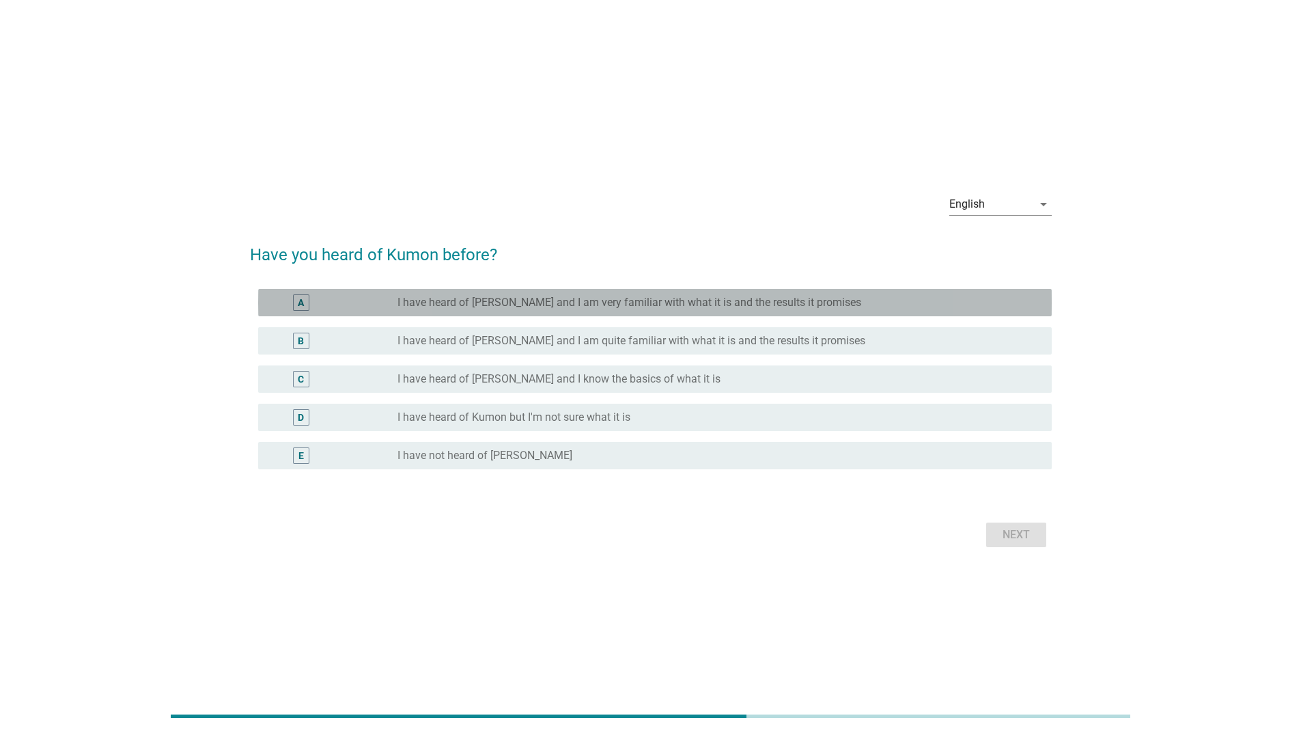
click at [440, 289] on div "A radio_button_unchecked I have heard of [PERSON_NAME] and I am very familiar w…" at bounding box center [655, 302] width 794 height 27
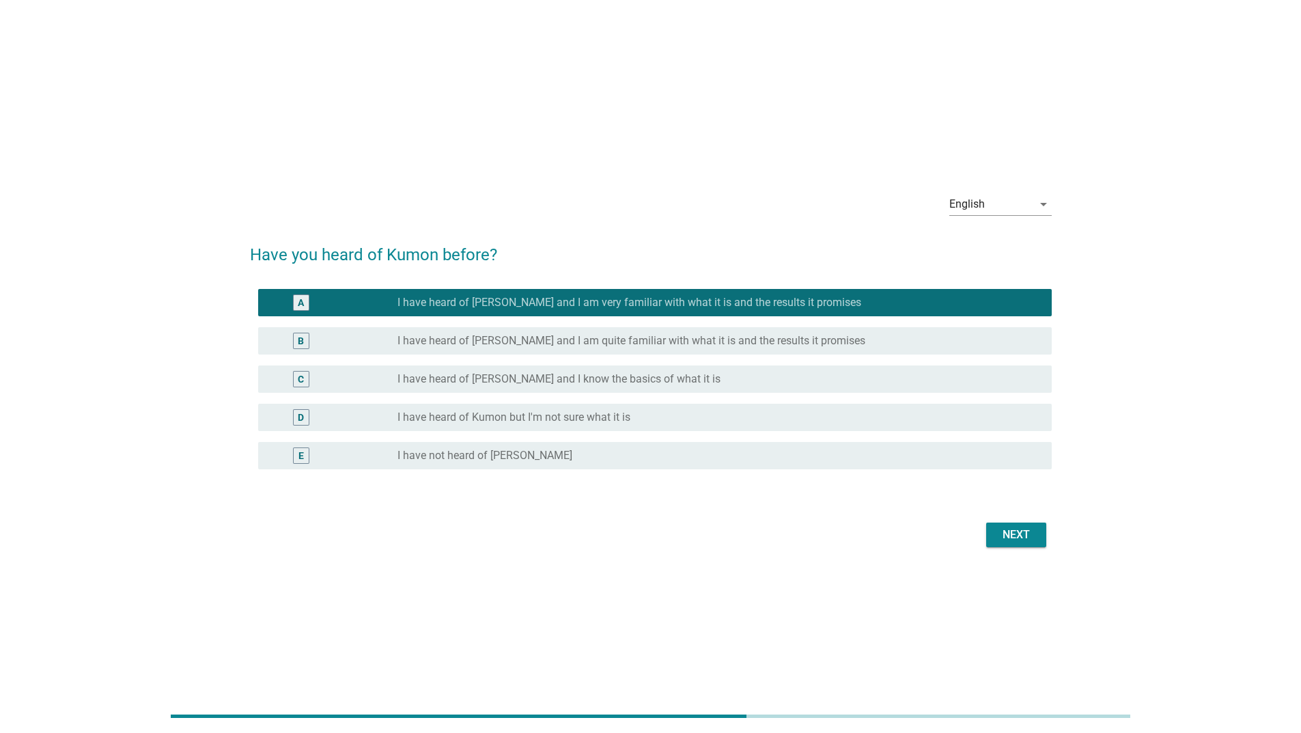
click at [1002, 533] on div "Next" at bounding box center [1016, 535] width 38 height 16
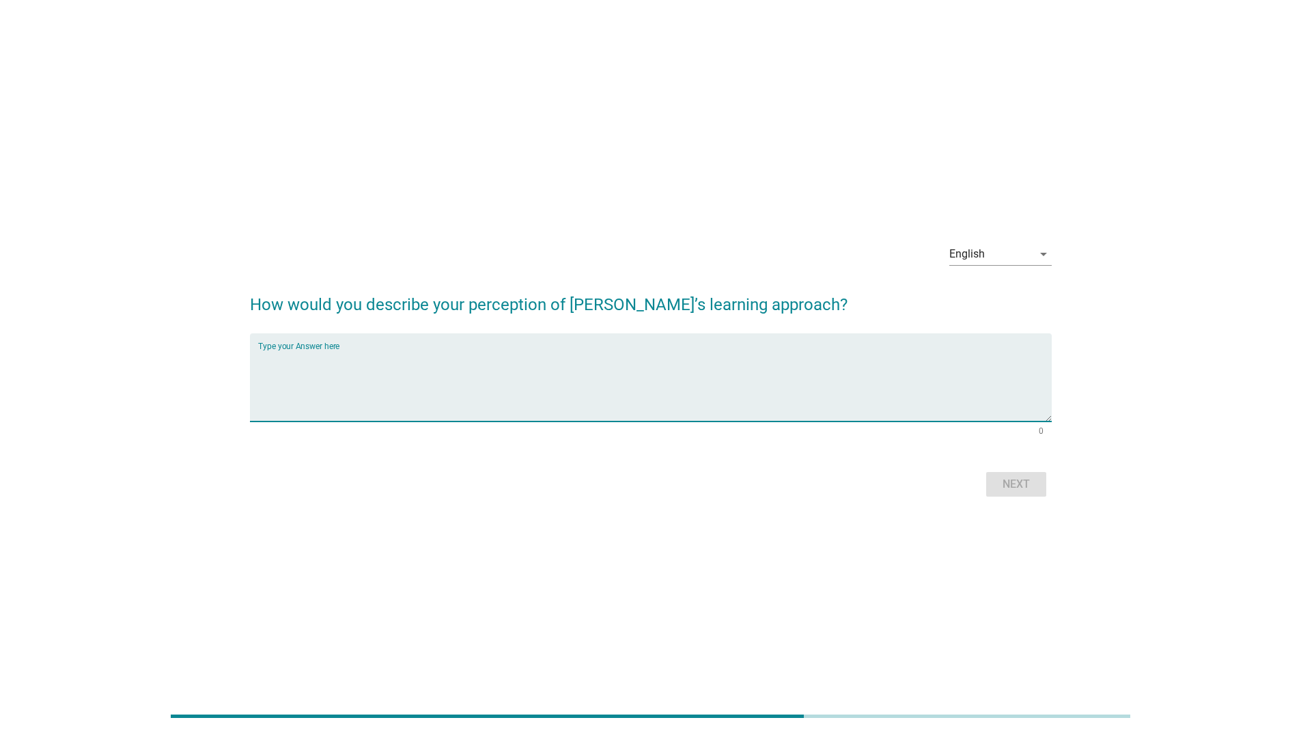
click at [451, 362] on textarea "Type your Answer here" at bounding box center [655, 386] width 794 height 72
type textarea "good"
click at [1040, 481] on button "Next" at bounding box center [1016, 484] width 60 height 25
click at [322, 380] on textarea "Type your Answer here" at bounding box center [655, 386] width 794 height 72
type textarea "good"
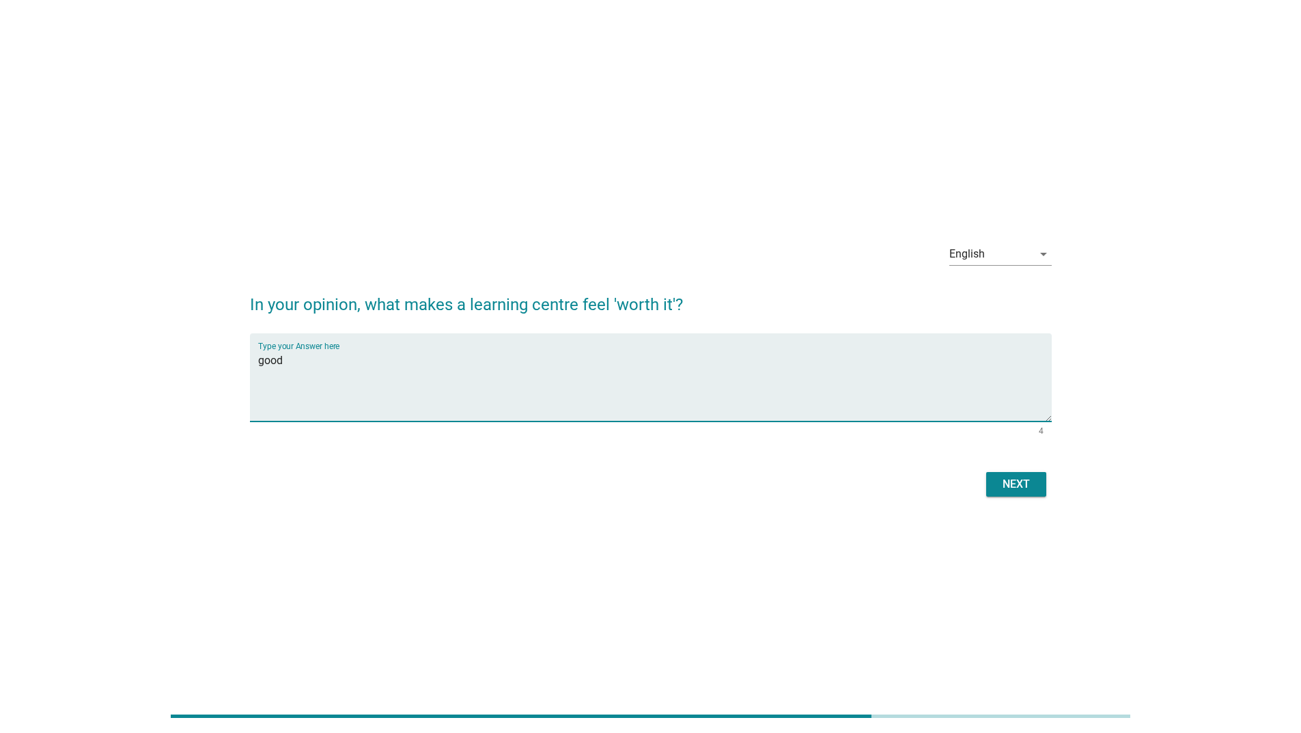
click at [1003, 488] on div "Next" at bounding box center [1016, 484] width 38 height 16
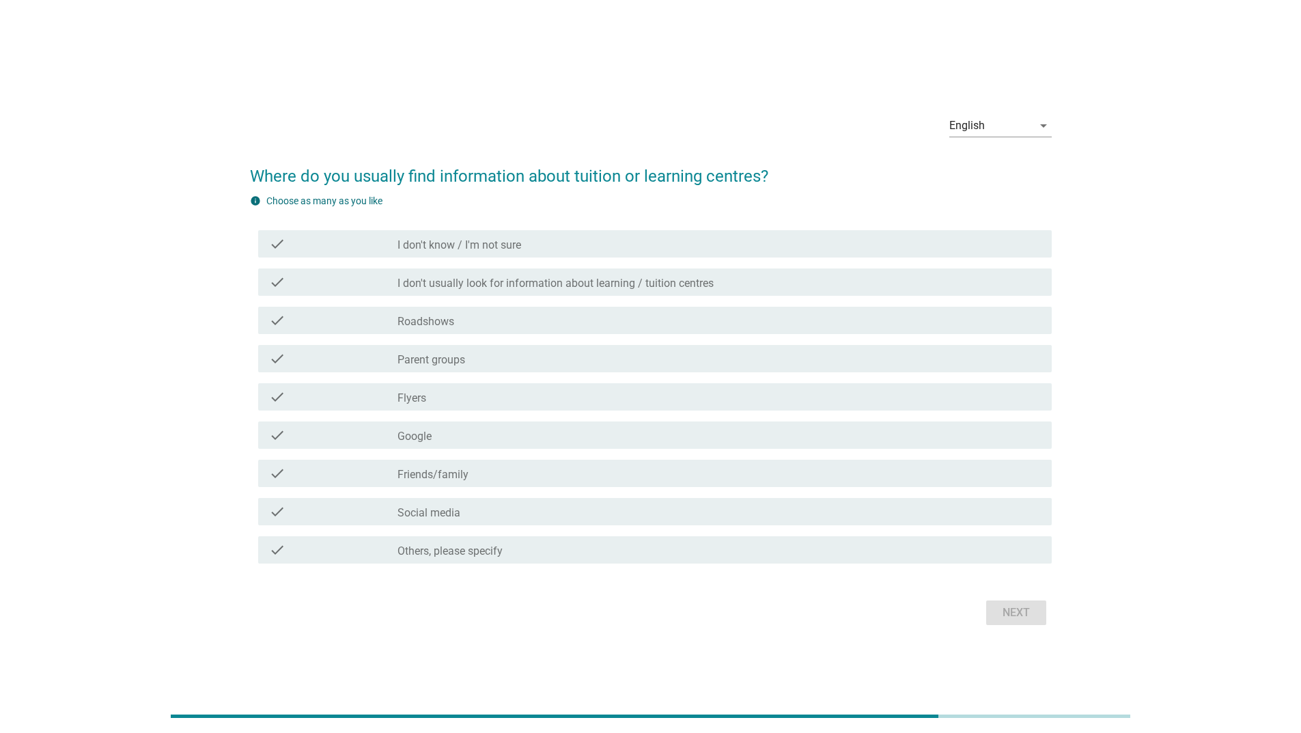
click at [448, 328] on div "check check_box_outline_blank Roadshows" at bounding box center [655, 320] width 794 height 27
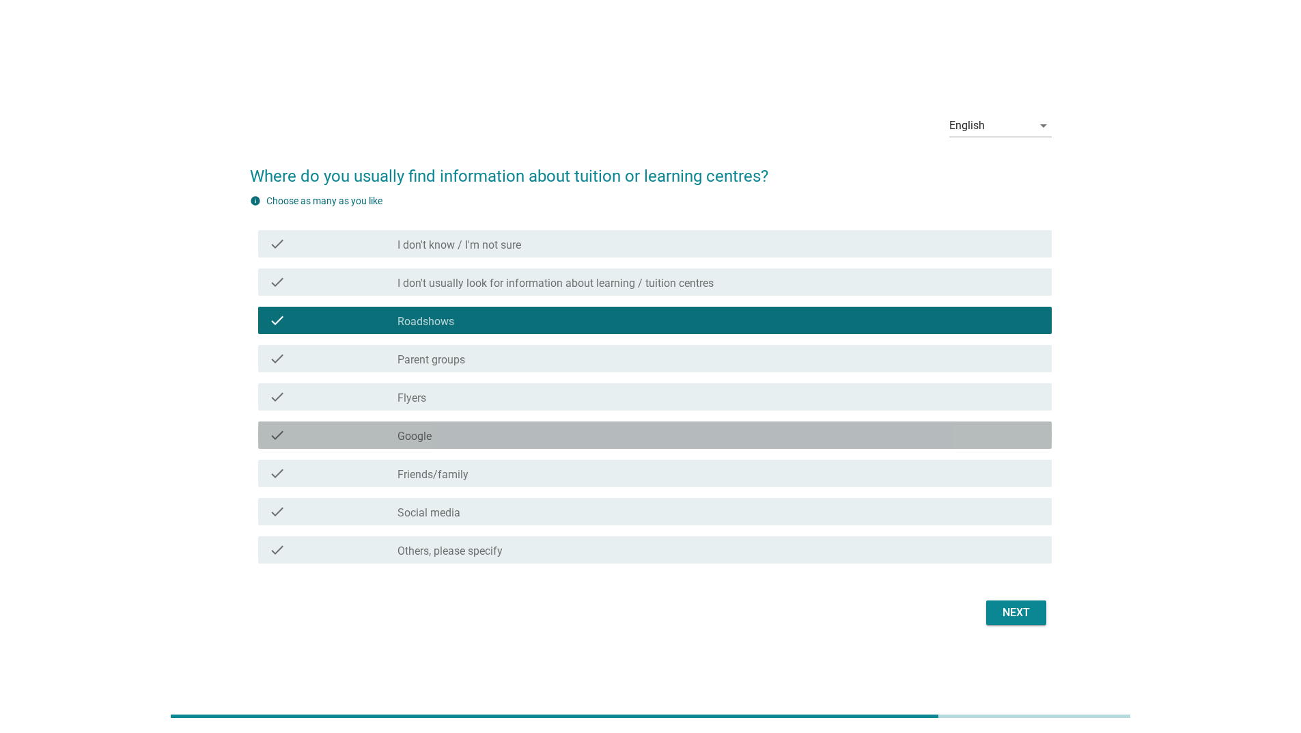
click at [425, 436] on label "Google" at bounding box center [414, 437] width 34 height 14
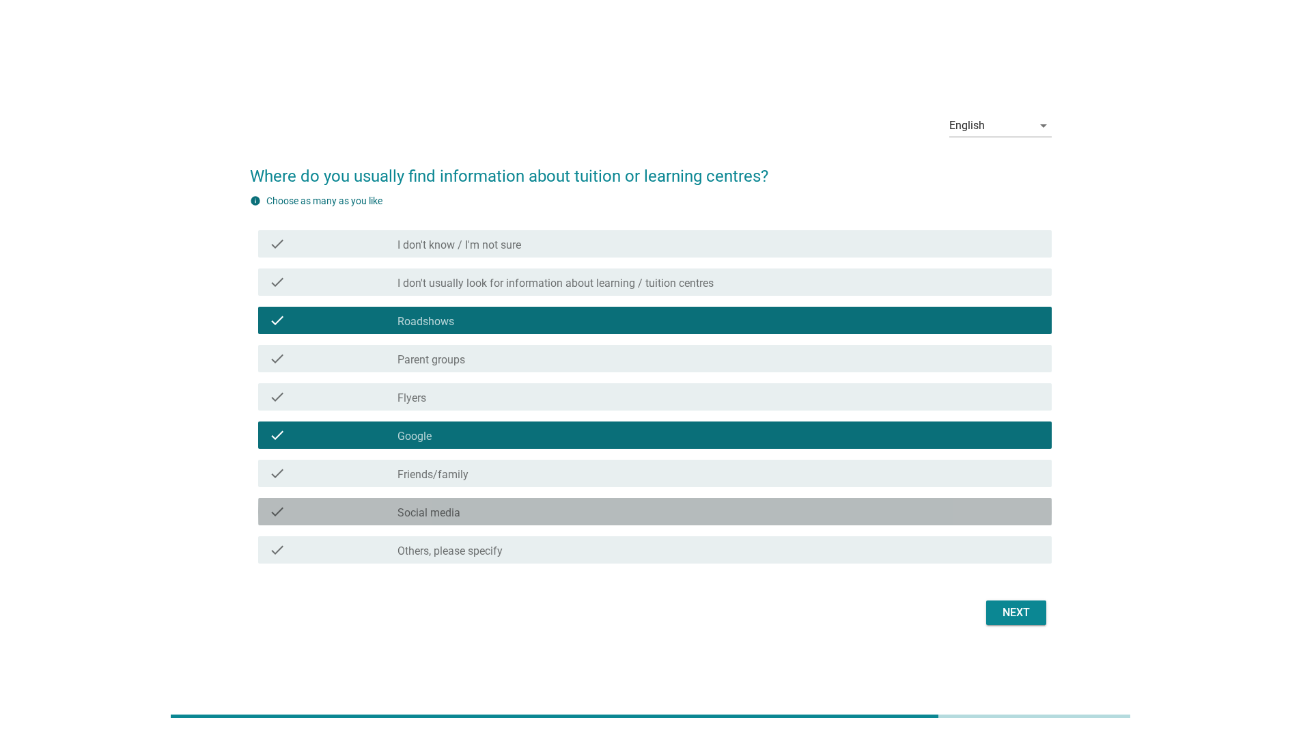
click at [446, 513] on label "Social media" at bounding box center [428, 513] width 63 height 14
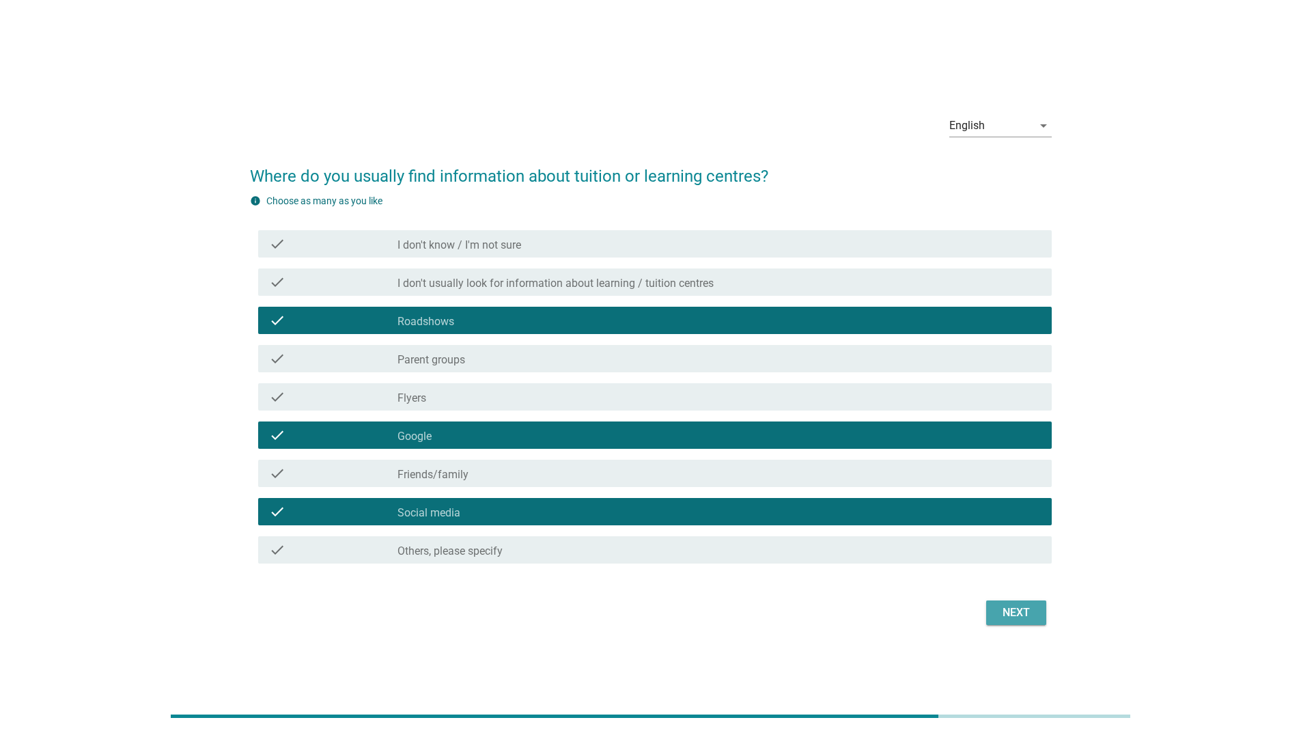
click at [1020, 619] on div "Next" at bounding box center [1016, 612] width 38 height 16
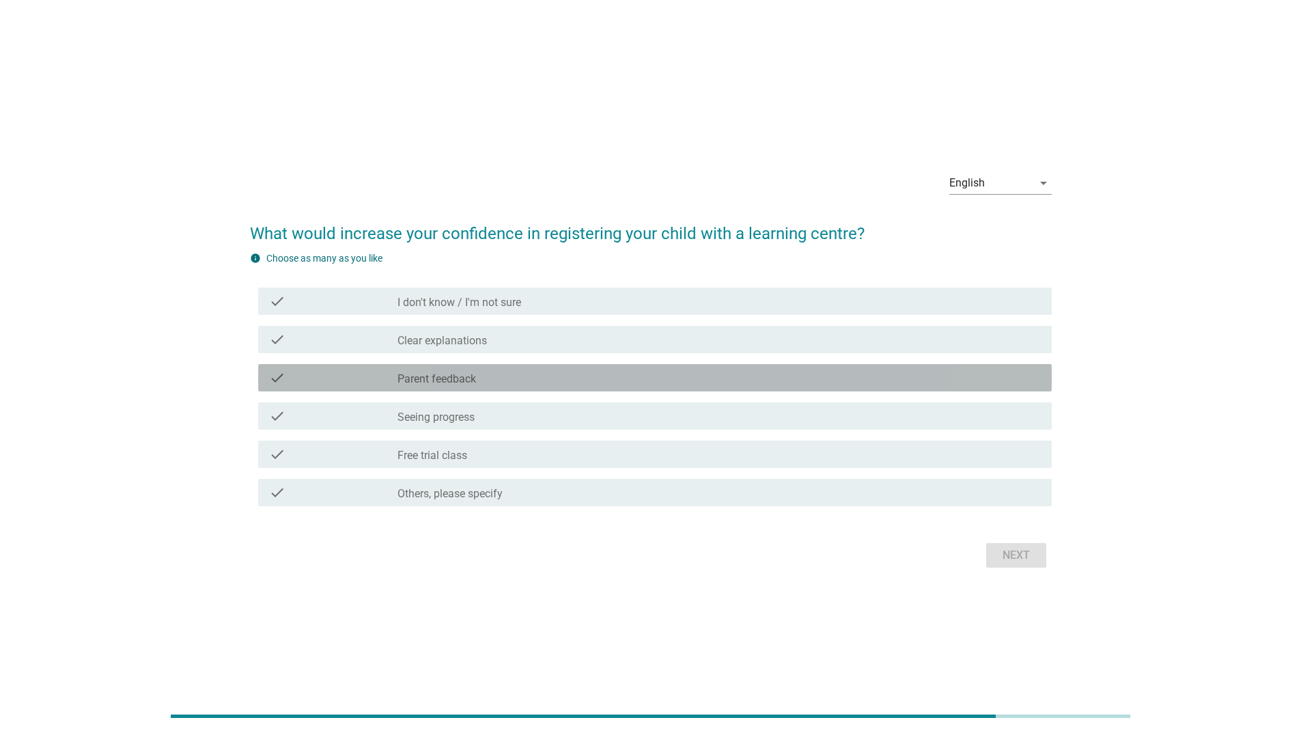
click at [461, 380] on label "Parent feedback" at bounding box center [436, 379] width 79 height 14
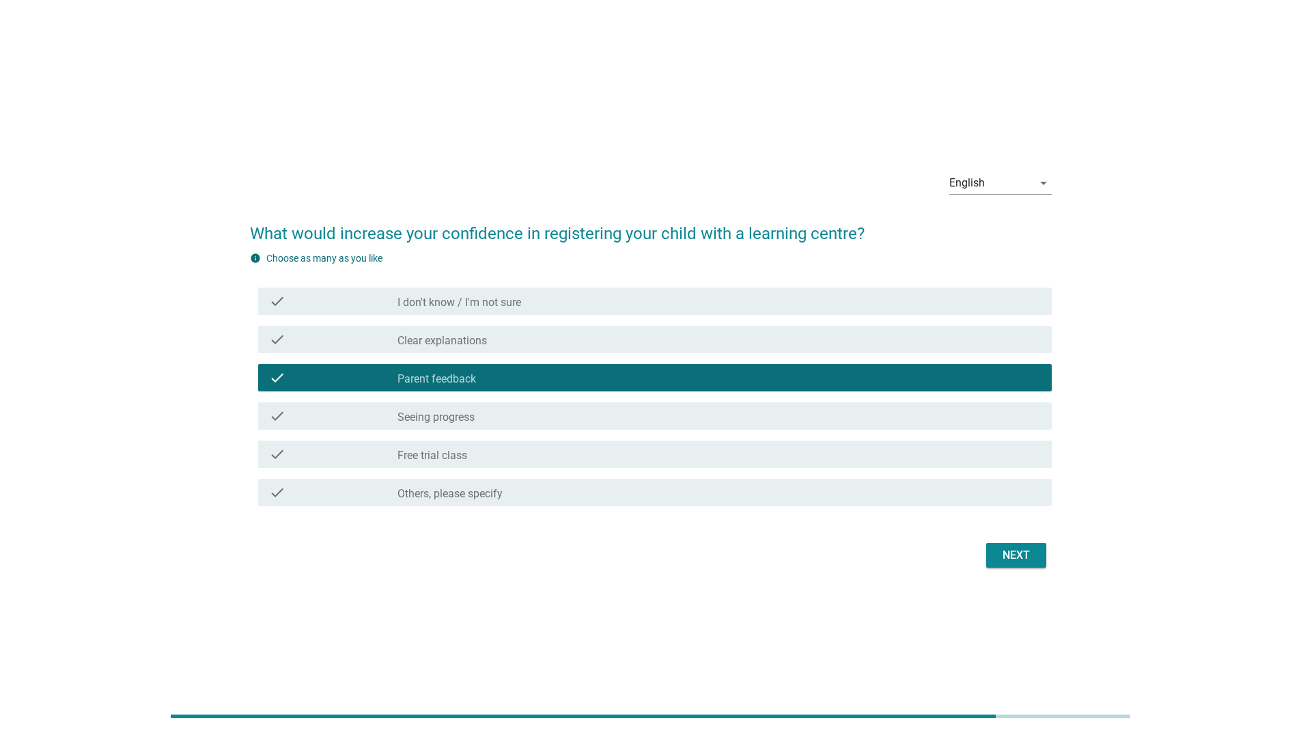
click at [449, 449] on label "Free trial class" at bounding box center [432, 456] width 70 height 14
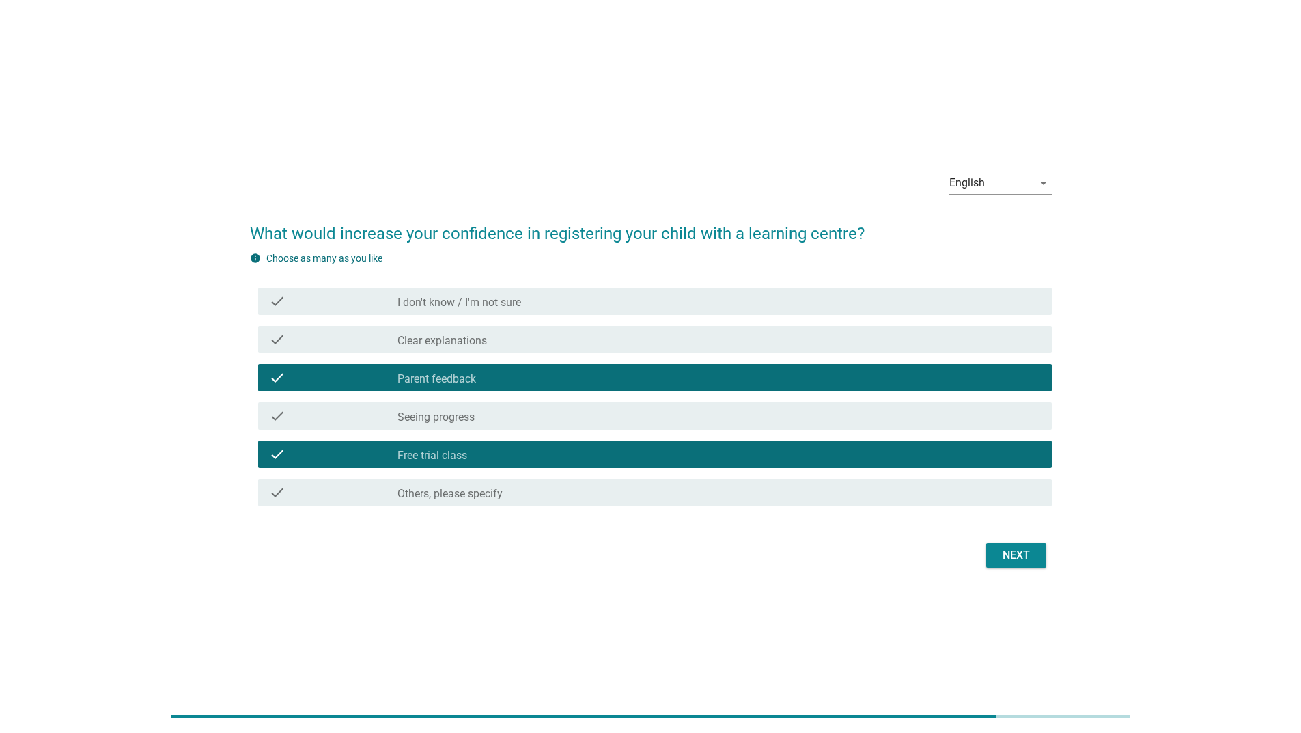
click at [1019, 551] on div "Next" at bounding box center [1016, 555] width 38 height 16
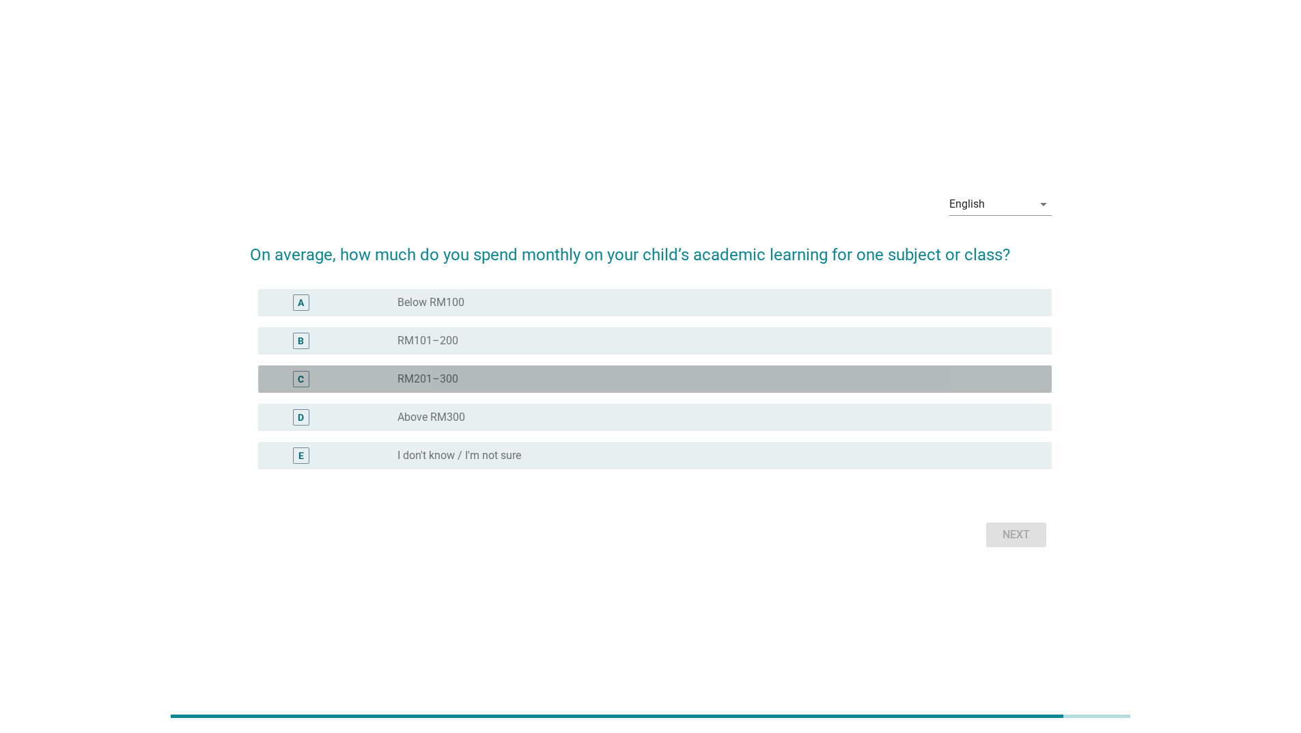
click at [467, 380] on div "radio_button_unchecked RM201–300" at bounding box center [713, 379] width 632 height 14
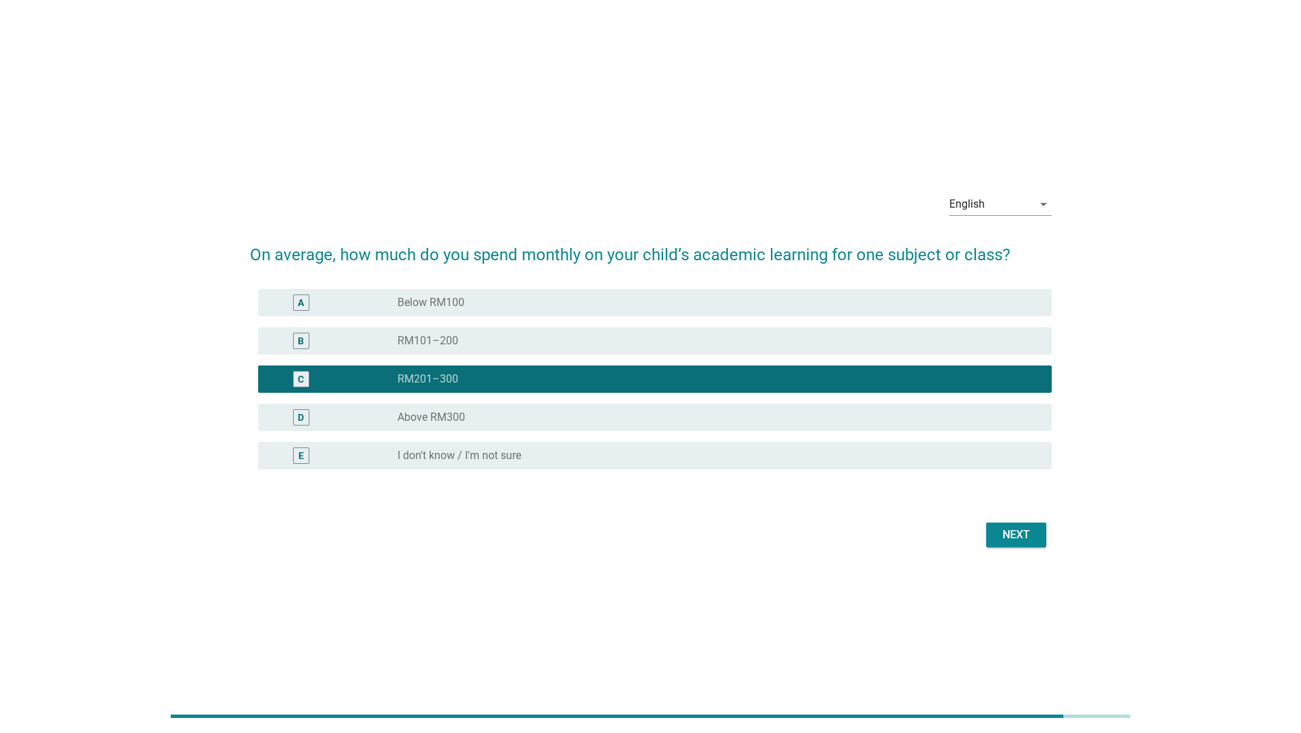
click at [1001, 533] on div "Next" at bounding box center [1016, 535] width 38 height 16
